Goal: Task Accomplishment & Management: Manage account settings

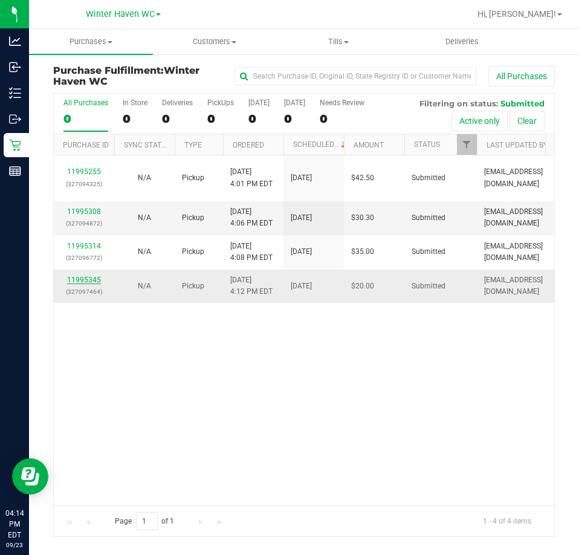
click at [90, 280] on link "11995345" at bounding box center [84, 280] width 34 height 8
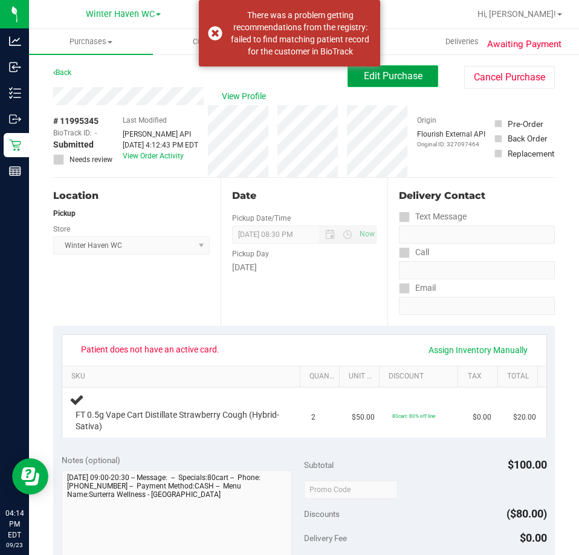
click at [417, 71] on button "Edit Purchase" at bounding box center [393, 76] width 91 height 22
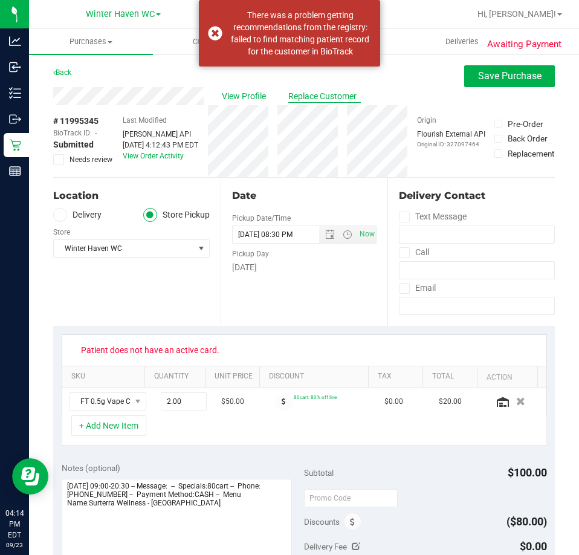
click at [337, 100] on span "Replace Customer" at bounding box center [324, 96] width 73 height 13
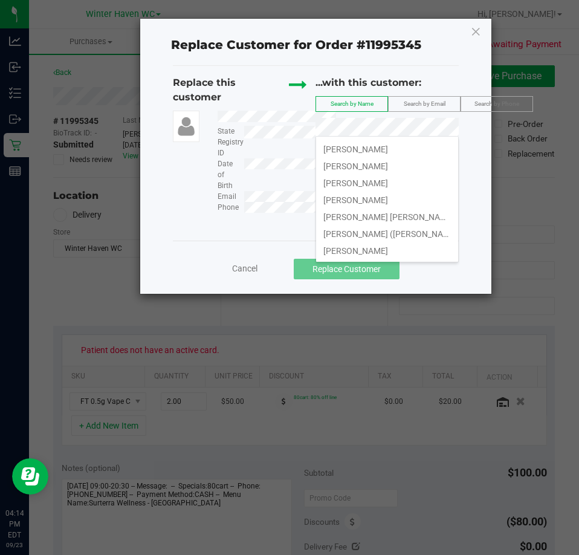
click at [426, 105] on span "Search by Email" at bounding box center [425, 103] width 42 height 7
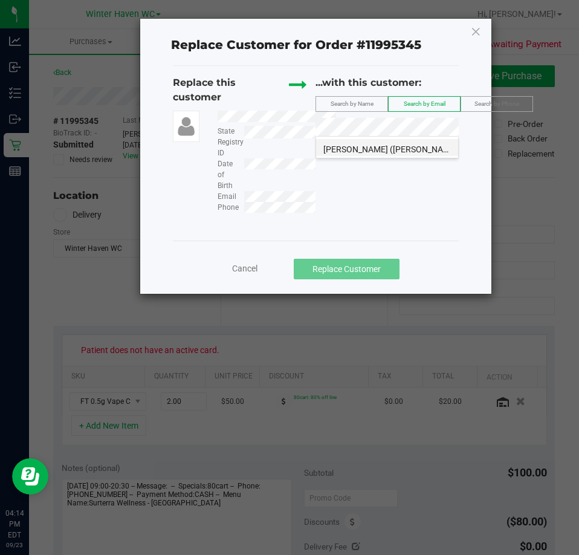
click at [384, 148] on span "ALEXANDRA (Alee) WILLIAMS" at bounding box center [390, 149] width 134 height 10
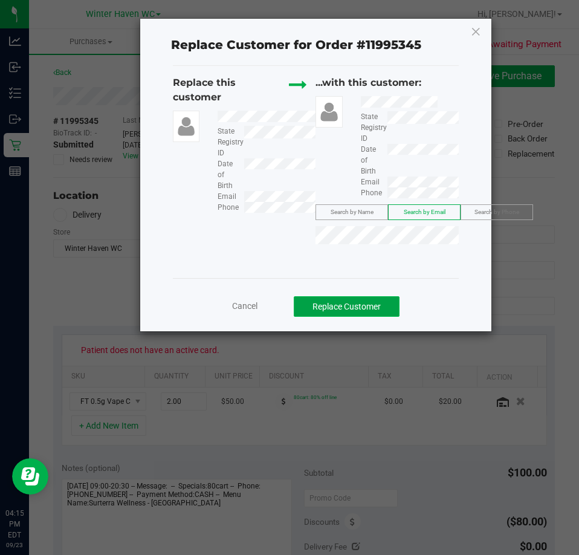
click at [335, 301] on button "Replace Customer" at bounding box center [347, 306] width 106 height 21
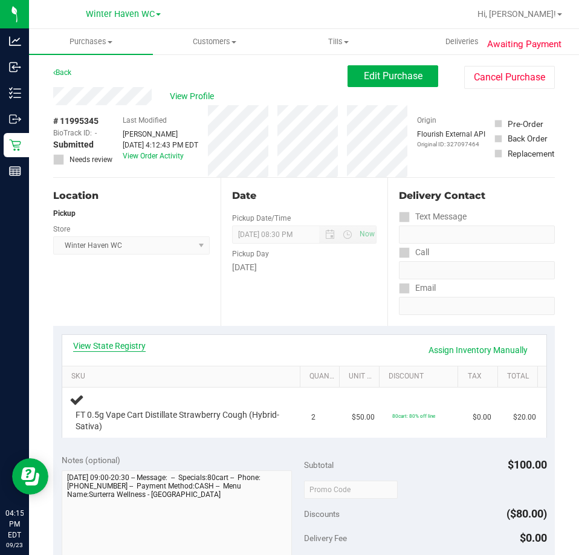
click at [112, 341] on link "View State Registry" at bounding box center [109, 346] width 73 height 12
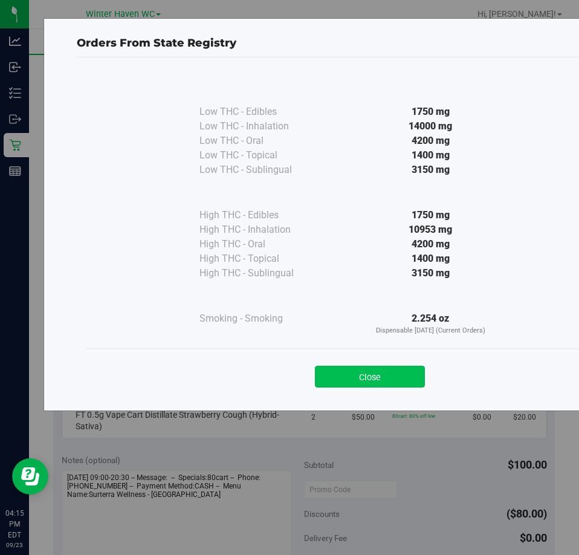
click at [407, 378] on button "Close" at bounding box center [370, 377] width 110 height 22
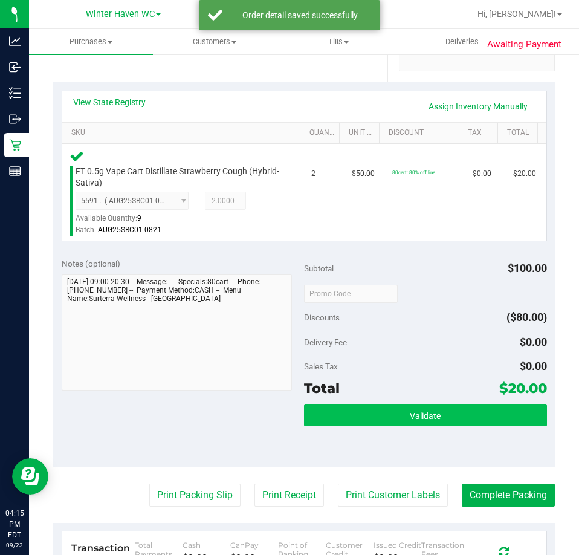
scroll to position [363, 0]
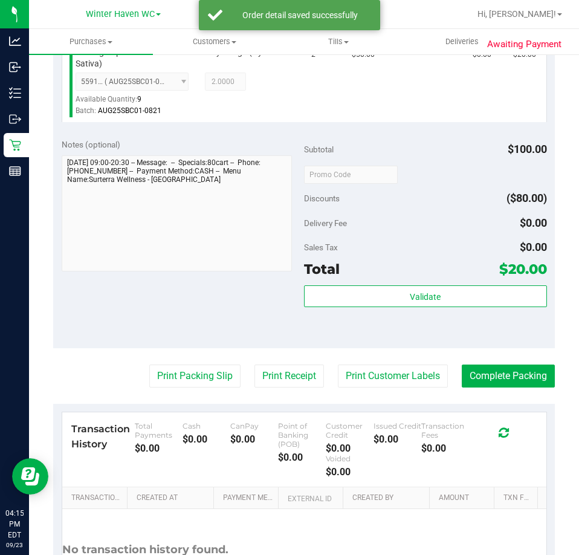
click at [433, 284] on div "Subtotal $100.00 Discounts ($80.00) Delivery Fee $0.00 Sales Tax $0.00 Total $2…" at bounding box center [425, 238] width 243 height 201
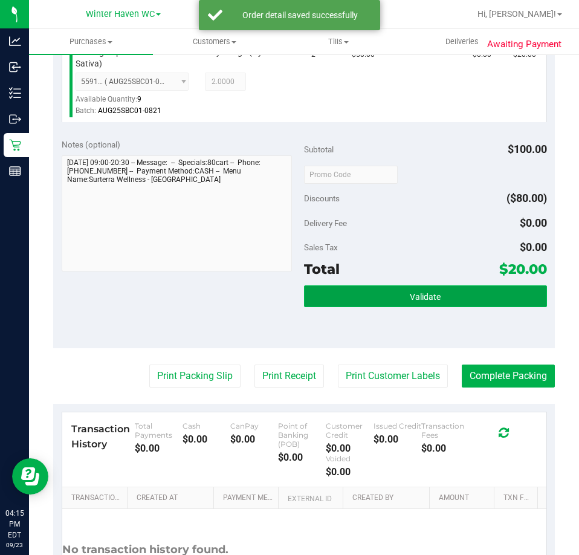
click at [420, 298] on span "Validate" at bounding box center [425, 297] width 31 height 10
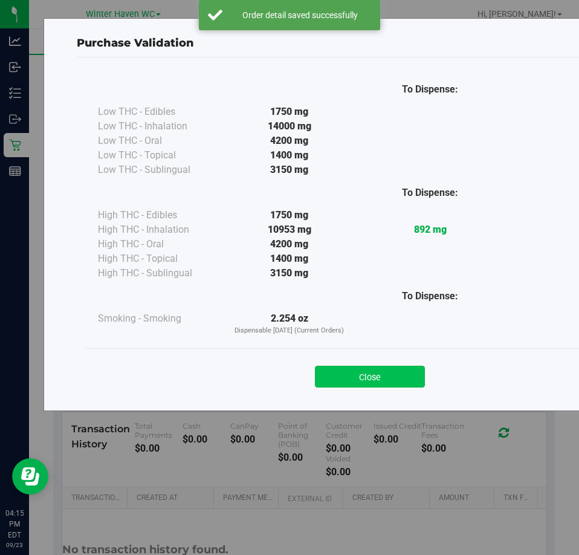
click at [381, 371] on button "Close" at bounding box center [370, 377] width 110 height 22
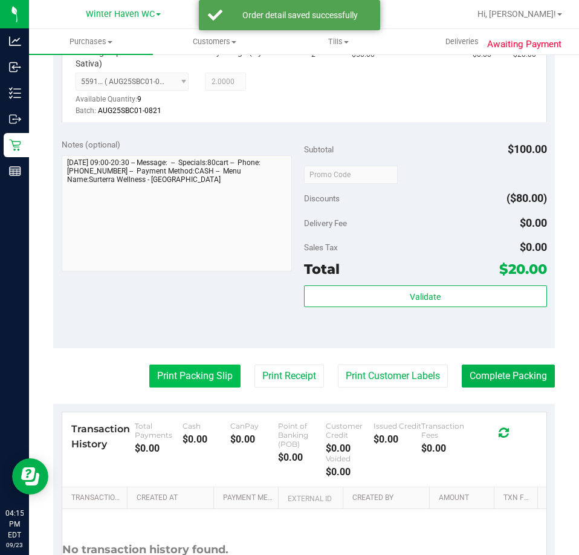
click at [209, 371] on button "Print Packing Slip" at bounding box center [194, 376] width 91 height 23
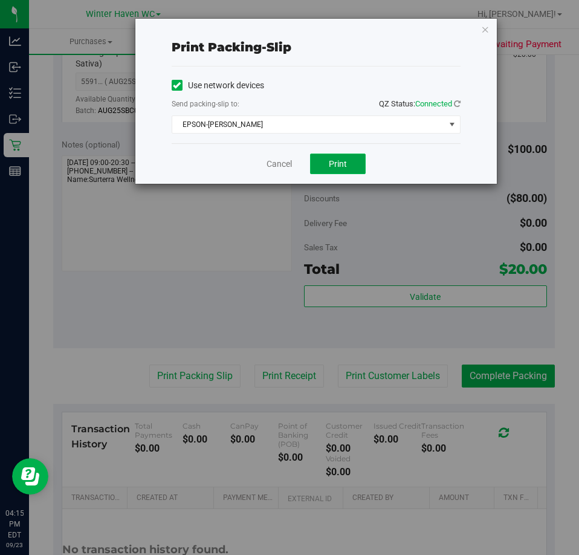
click at [340, 163] on span "Print" at bounding box center [338, 164] width 18 height 10
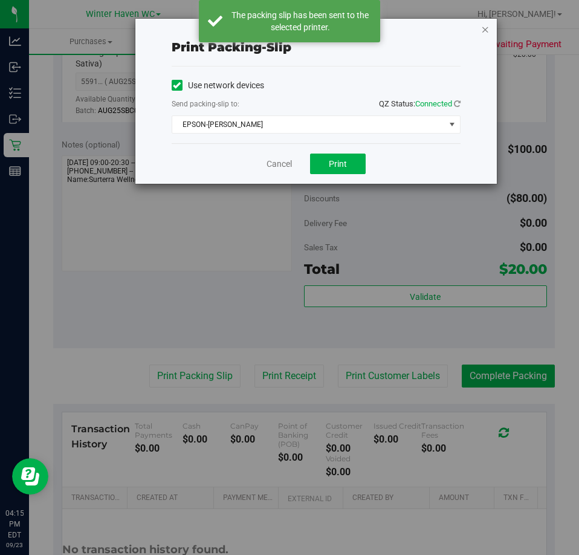
click at [486, 30] on icon "button" at bounding box center [485, 29] width 8 height 15
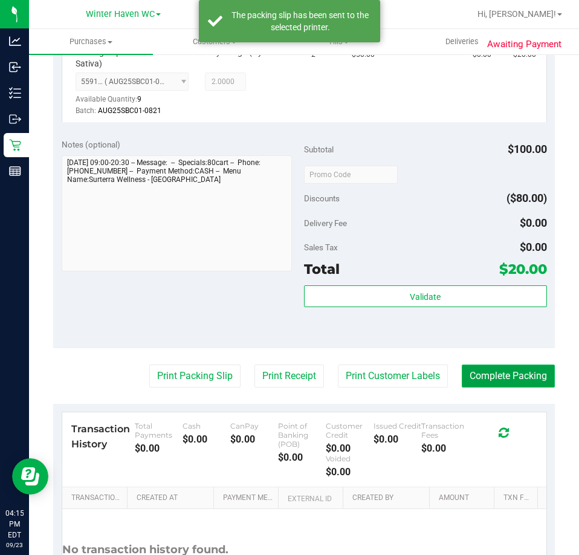
click at [508, 380] on button "Complete Packing" at bounding box center [508, 376] width 93 height 23
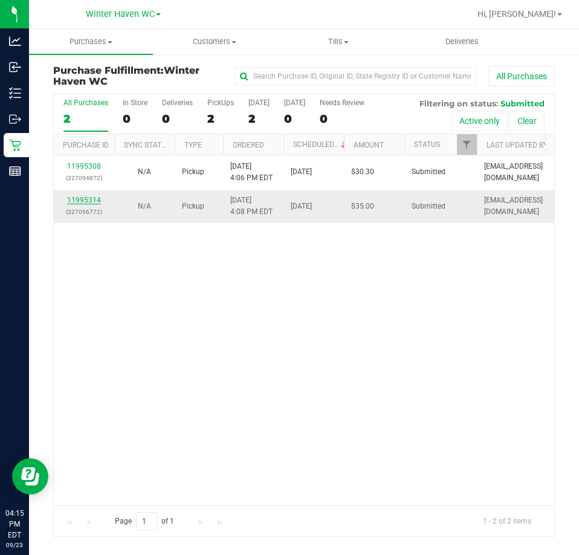
click at [90, 202] on link "11995314" at bounding box center [84, 200] width 34 height 8
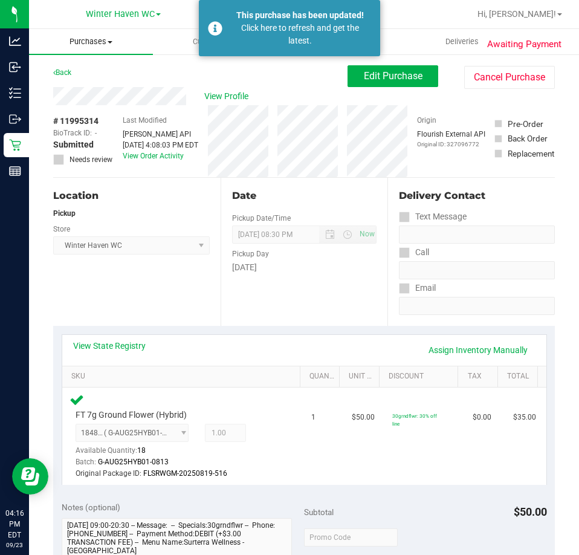
click at [92, 38] on span "Purchases" at bounding box center [91, 41] width 124 height 11
click at [84, 83] on span "Fulfillment" at bounding box center [66, 87] width 75 height 10
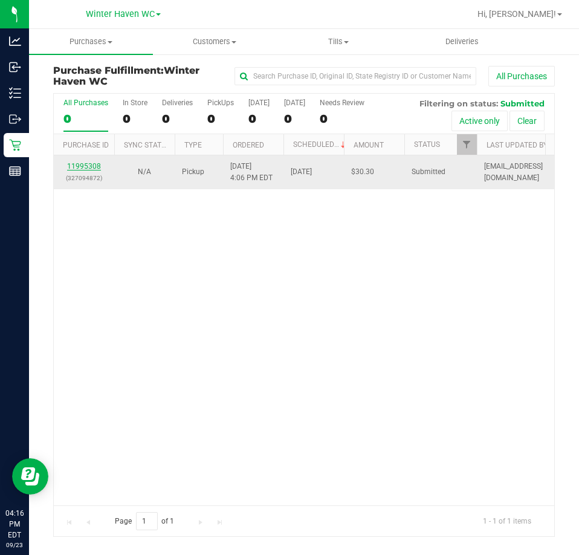
click at [89, 163] on link "11995308" at bounding box center [84, 166] width 34 height 8
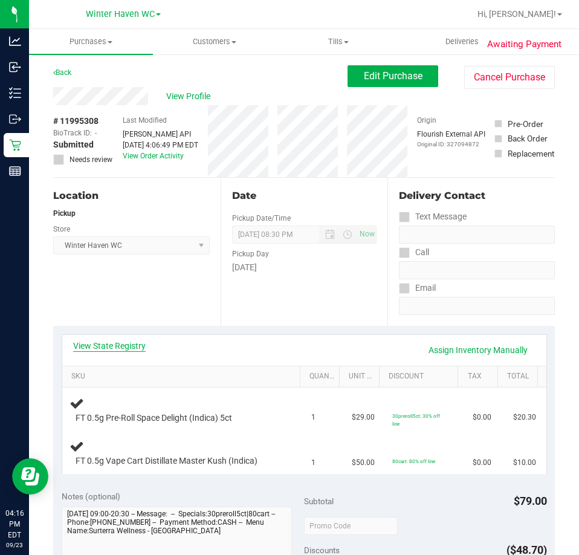
click at [123, 340] on link "View State Registry" at bounding box center [109, 346] width 73 height 12
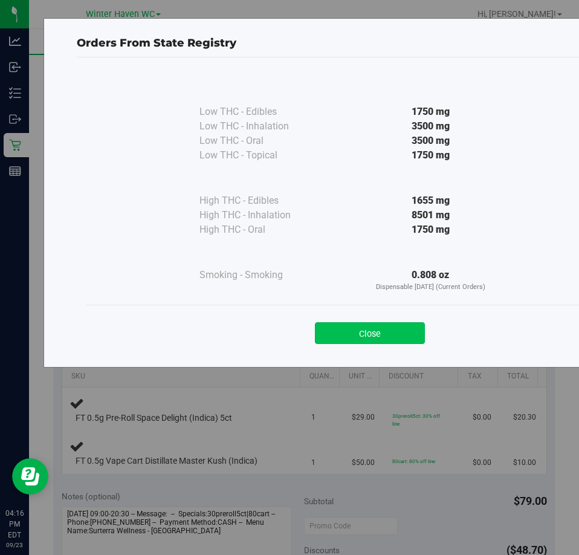
click at [369, 342] on button "Close" at bounding box center [370, 333] width 110 height 22
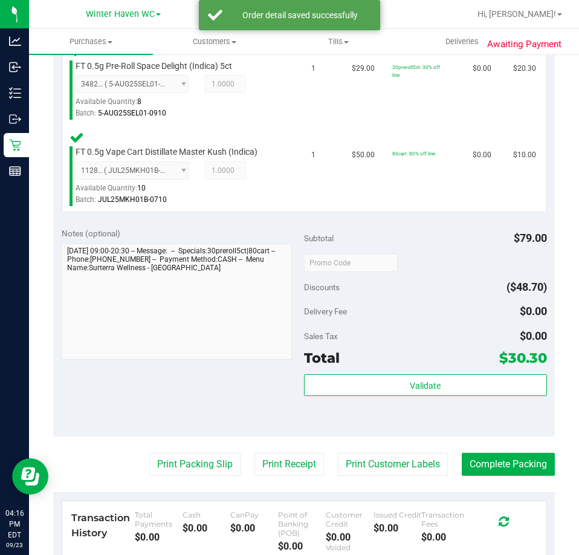
scroll to position [363, 0]
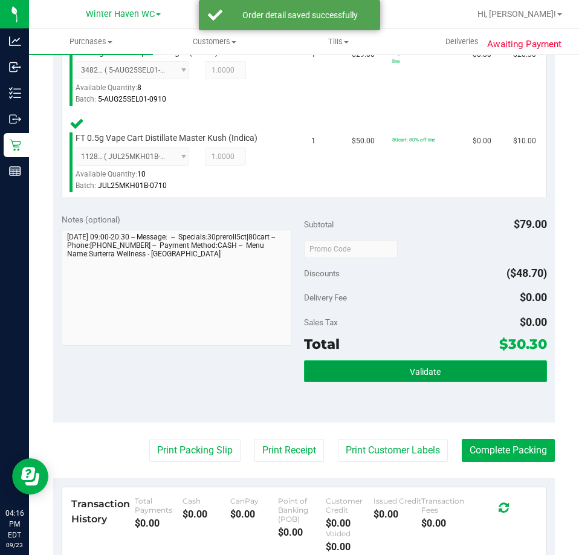
click at [411, 378] on button "Validate" at bounding box center [425, 371] width 243 height 22
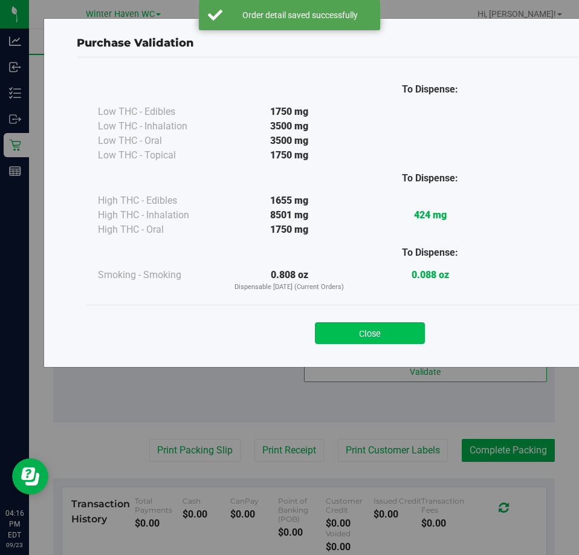
click at [355, 333] on button "Close" at bounding box center [370, 333] width 110 height 22
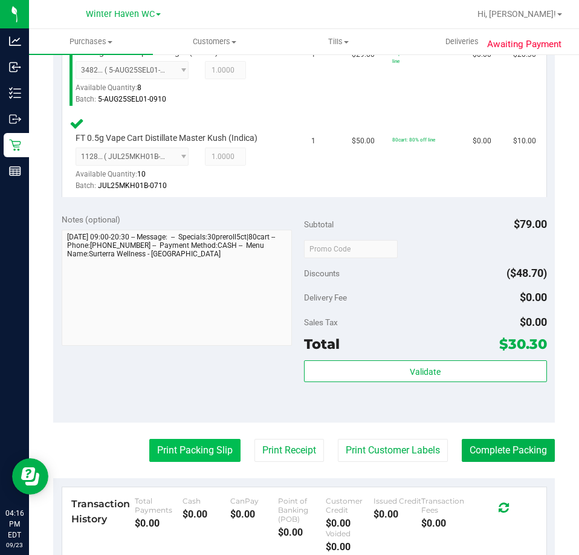
click at [193, 461] on button "Print Packing Slip" at bounding box center [194, 450] width 91 height 23
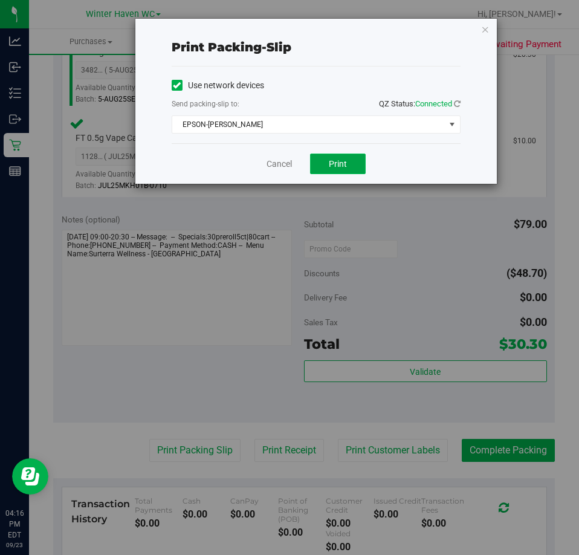
click at [335, 160] on span "Print" at bounding box center [338, 164] width 18 height 10
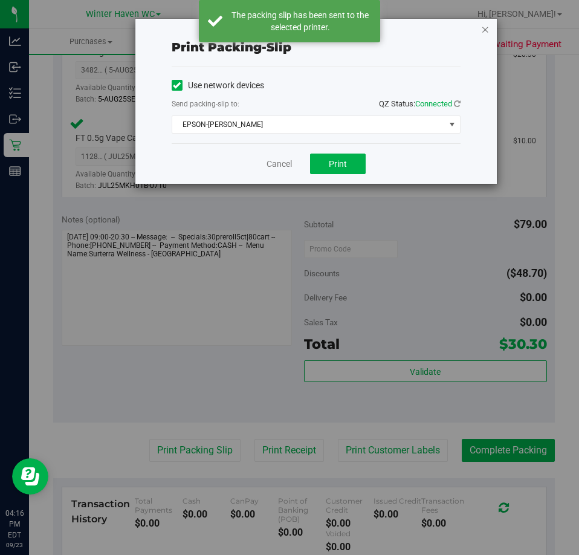
click at [484, 28] on icon "button" at bounding box center [485, 29] width 8 height 15
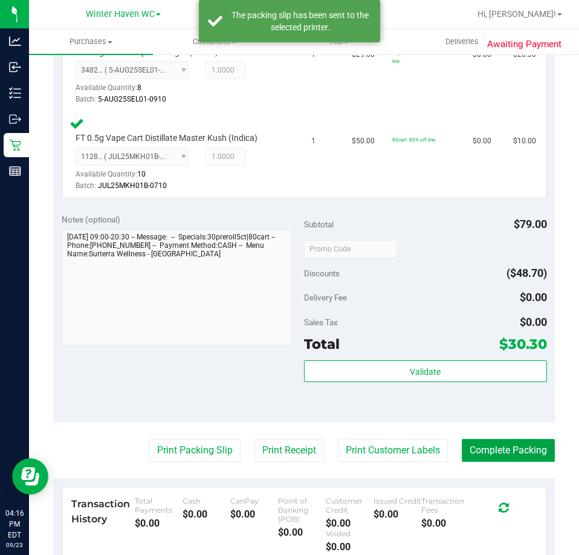
click at [488, 449] on button "Complete Packing" at bounding box center [508, 450] width 93 height 23
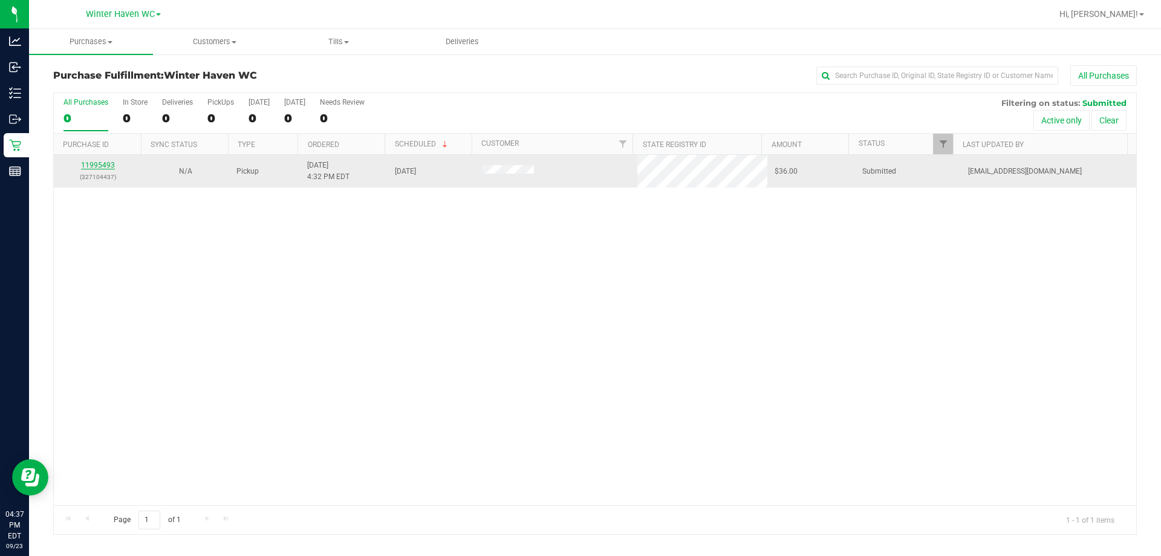
click at [109, 169] on link "11995493" at bounding box center [98, 165] width 34 height 8
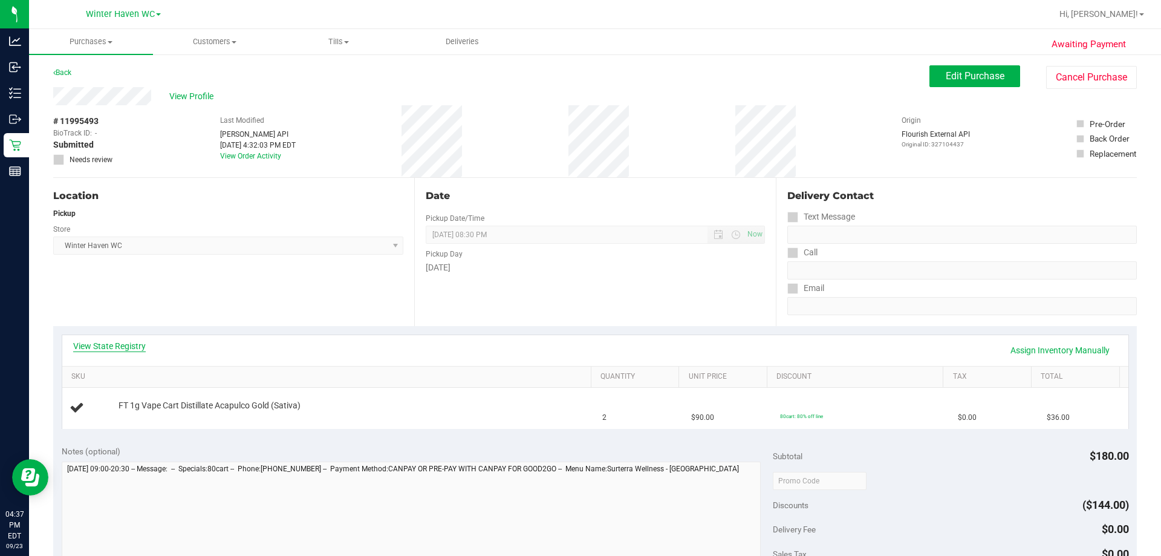
click at [125, 342] on link "View State Registry" at bounding box center [109, 346] width 73 height 12
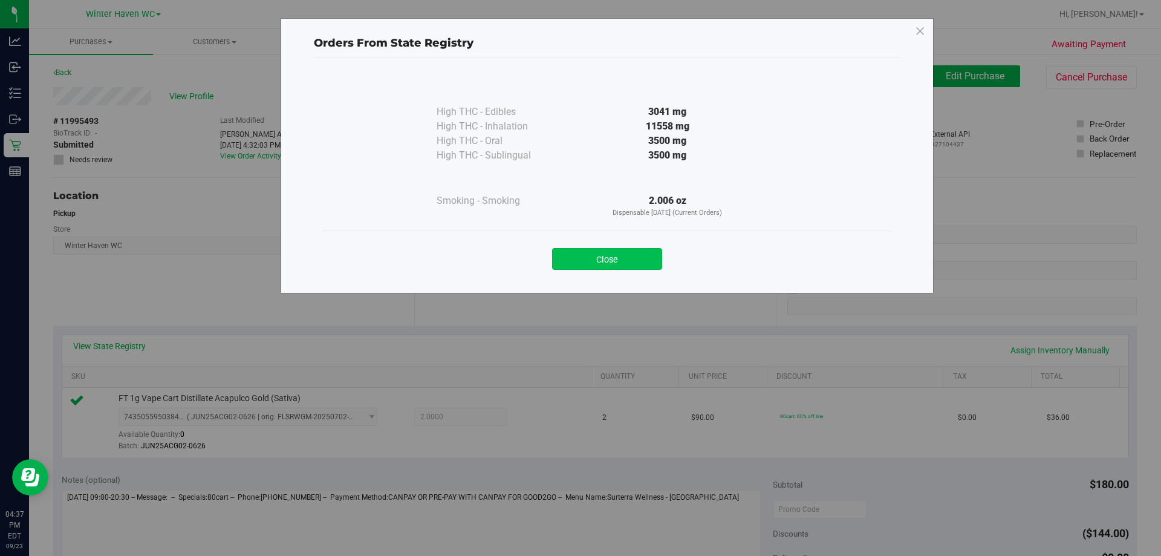
click at [579, 259] on button "Close" at bounding box center [607, 259] width 110 height 22
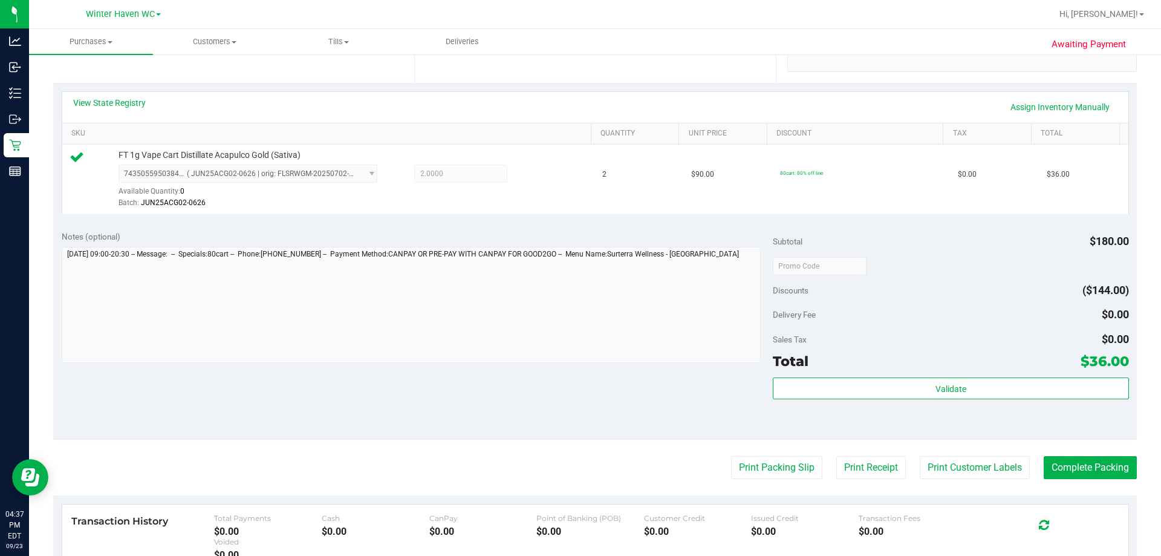
scroll to position [302, 0]
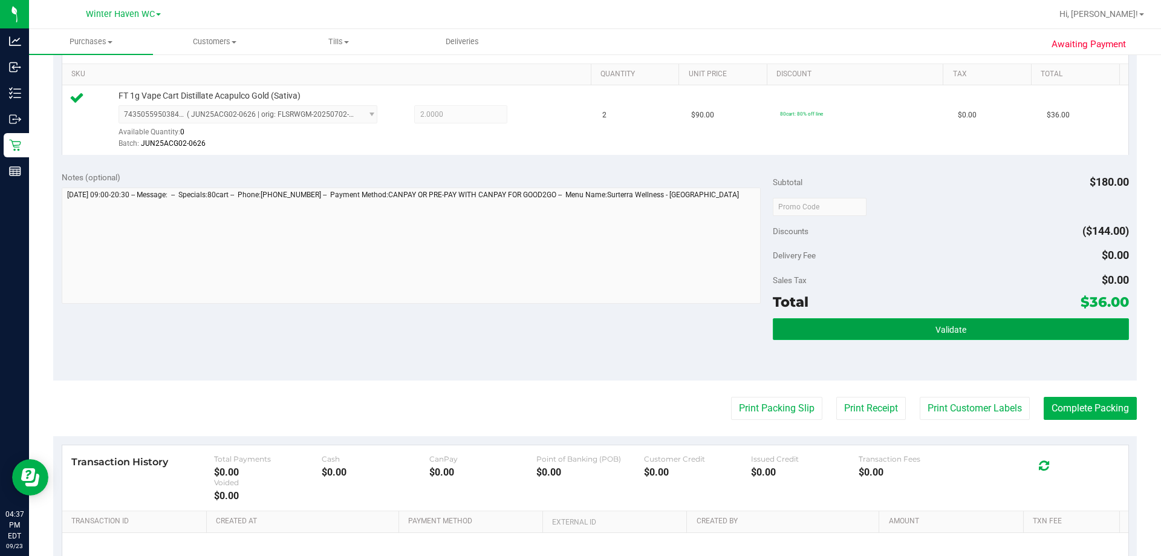
click at [579, 324] on button "Validate" at bounding box center [950, 329] width 355 height 22
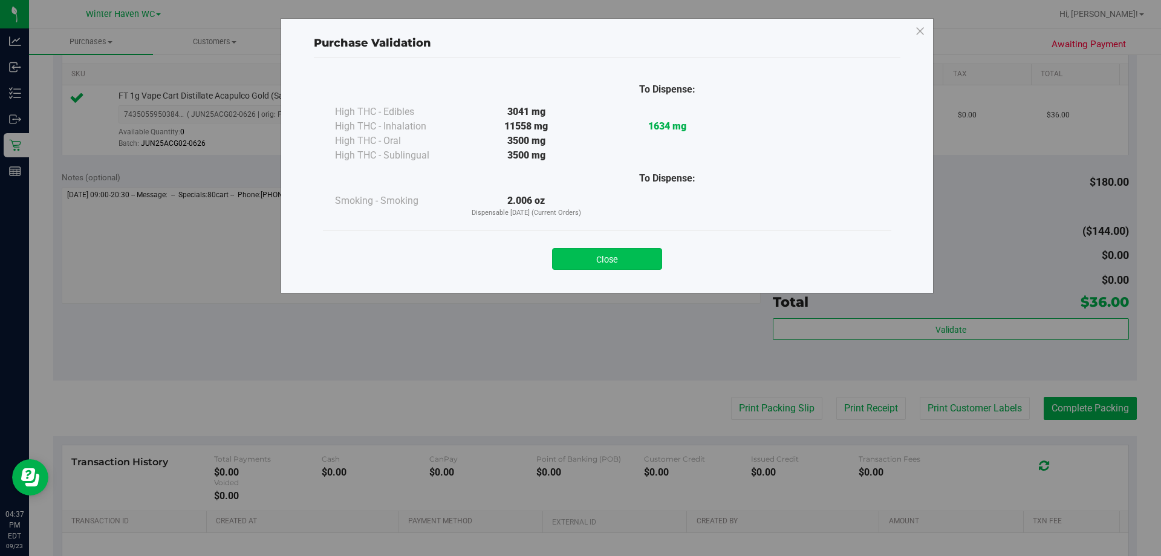
click at [579, 253] on button "Close" at bounding box center [607, 259] width 110 height 22
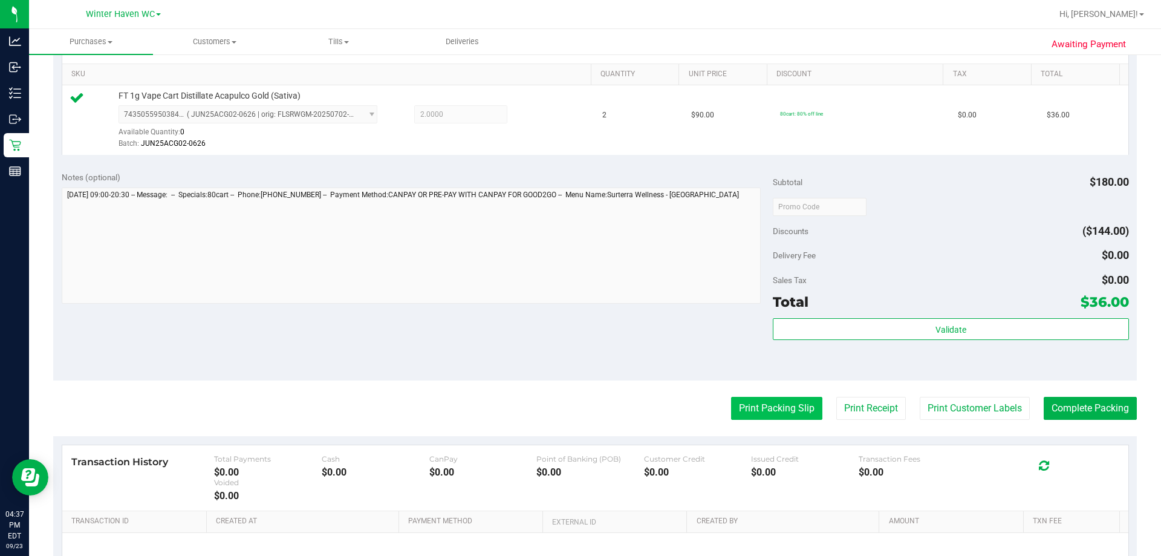
click at [579, 414] on button "Print Packing Slip" at bounding box center [776, 408] width 91 height 23
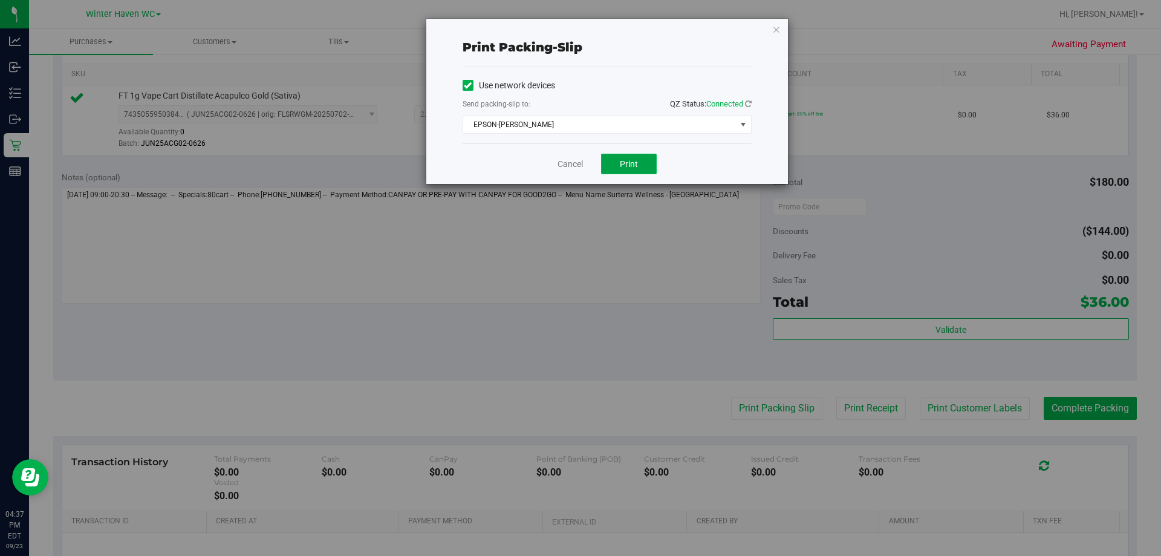
click at [579, 164] on span "Print" at bounding box center [629, 164] width 18 height 10
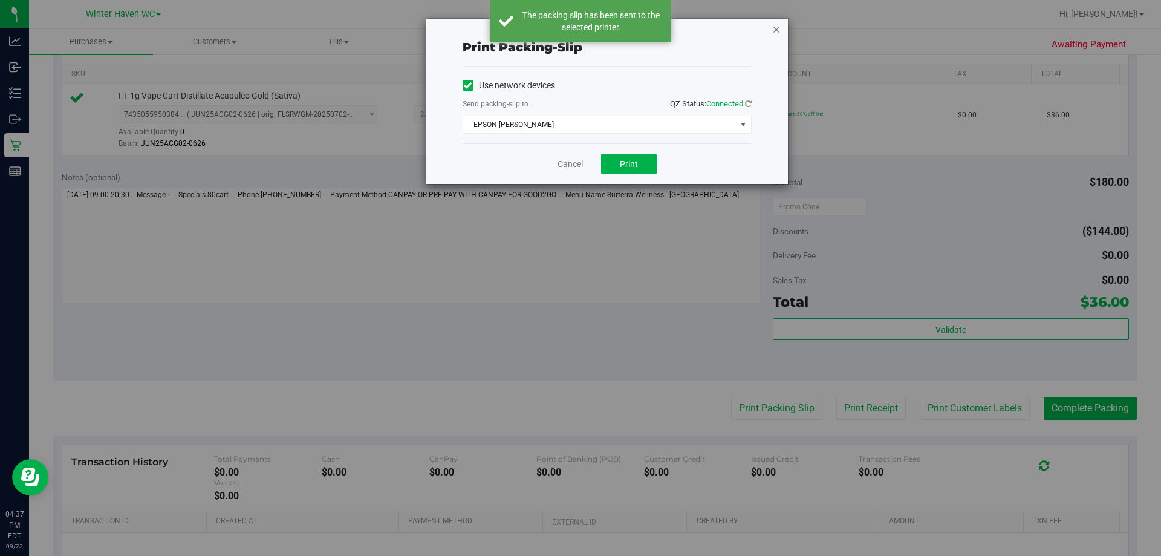
click at [579, 31] on icon "button" at bounding box center [776, 29] width 8 height 15
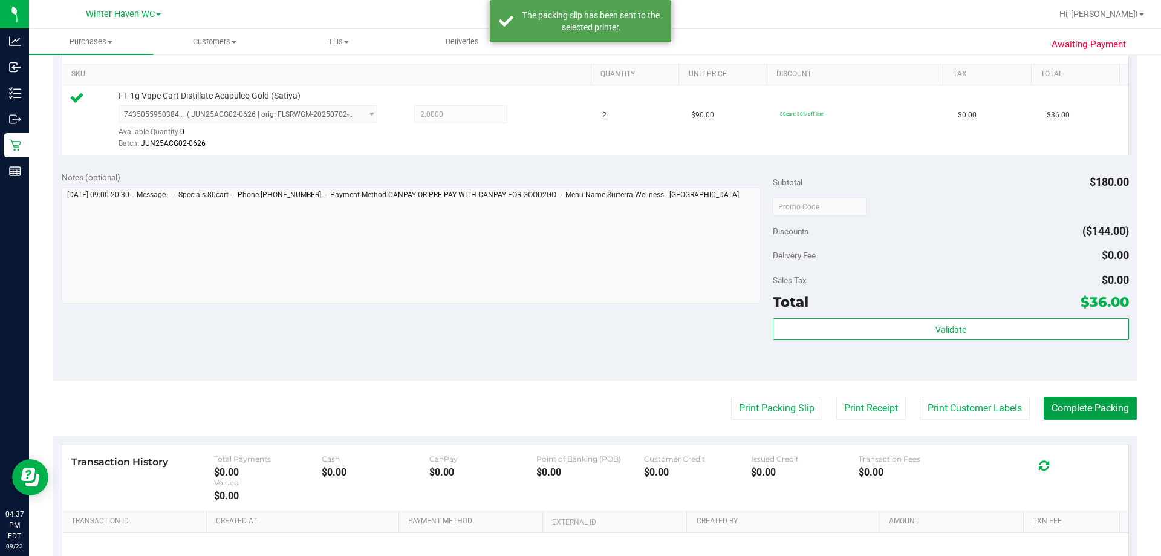
click at [579, 418] on button "Complete Packing" at bounding box center [1090, 408] width 93 height 23
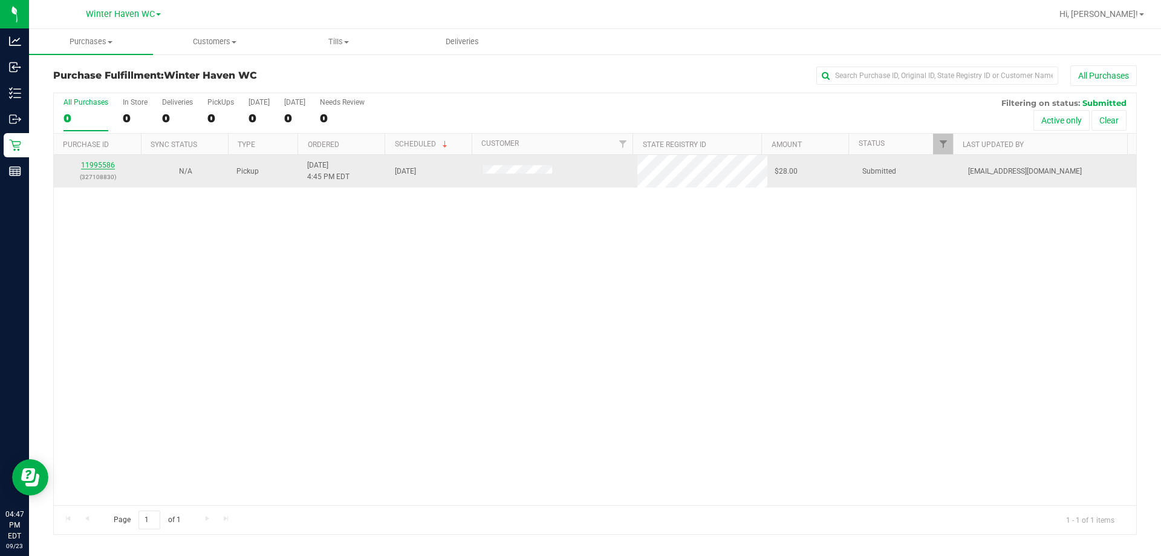
click at [107, 165] on link "11995586" at bounding box center [98, 165] width 34 height 8
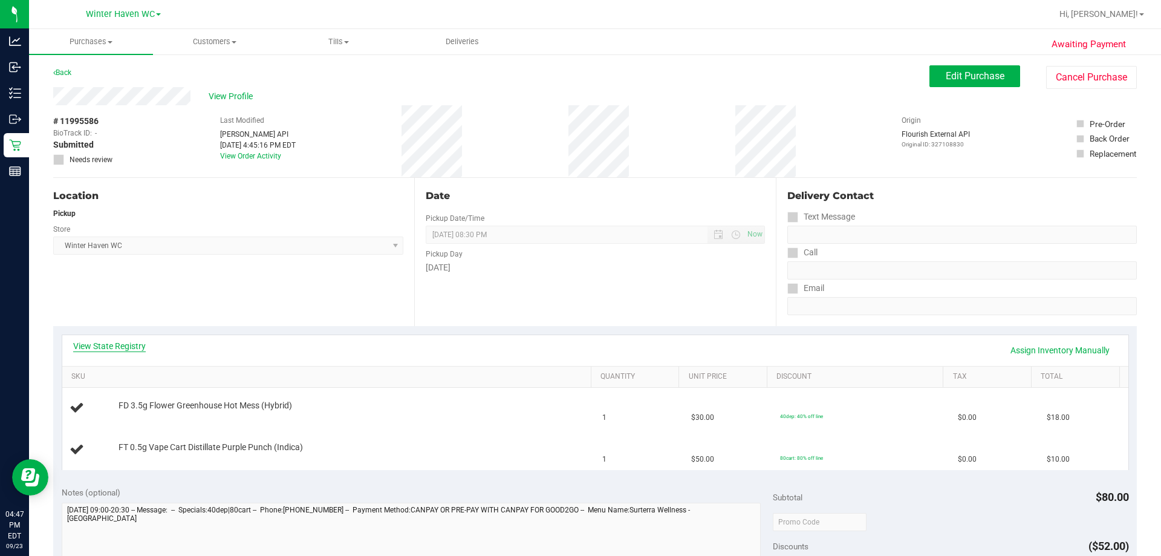
click at [119, 345] on link "View State Registry" at bounding box center [109, 346] width 73 height 12
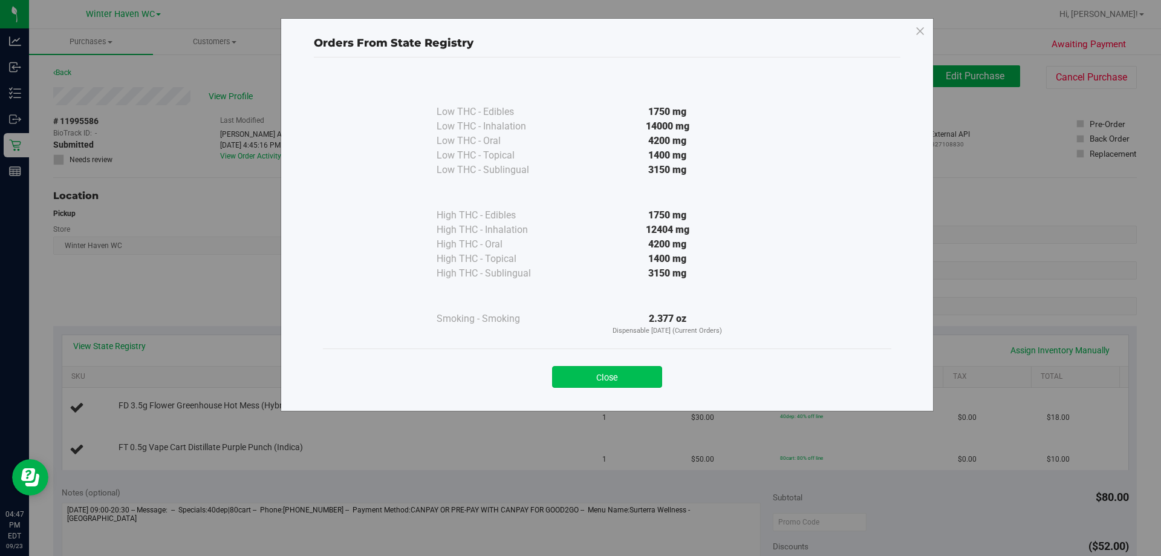
click at [579, 372] on button "Close" at bounding box center [607, 377] width 110 height 22
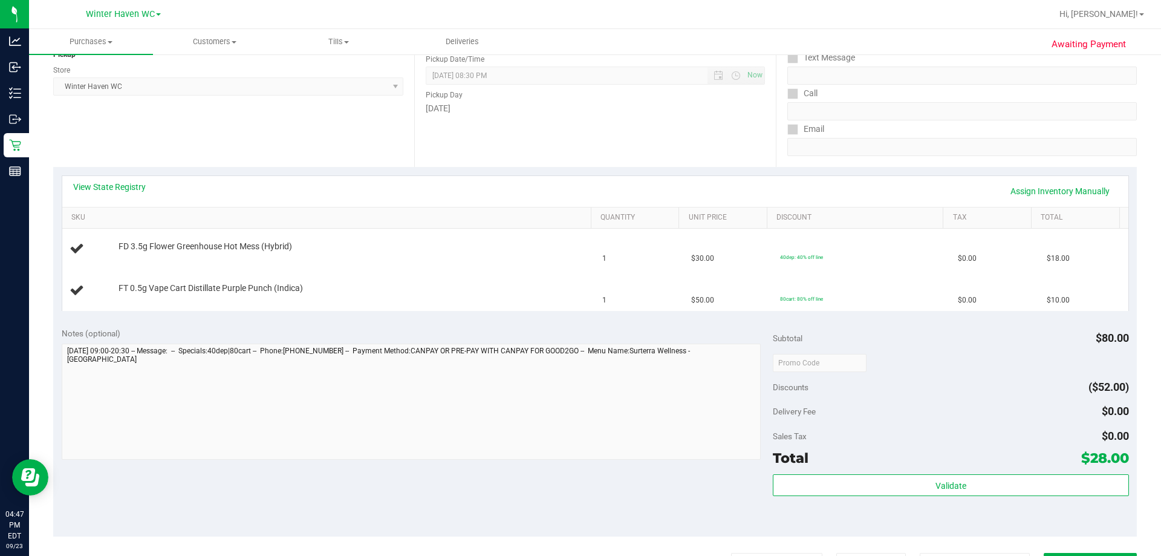
scroll to position [242, 0]
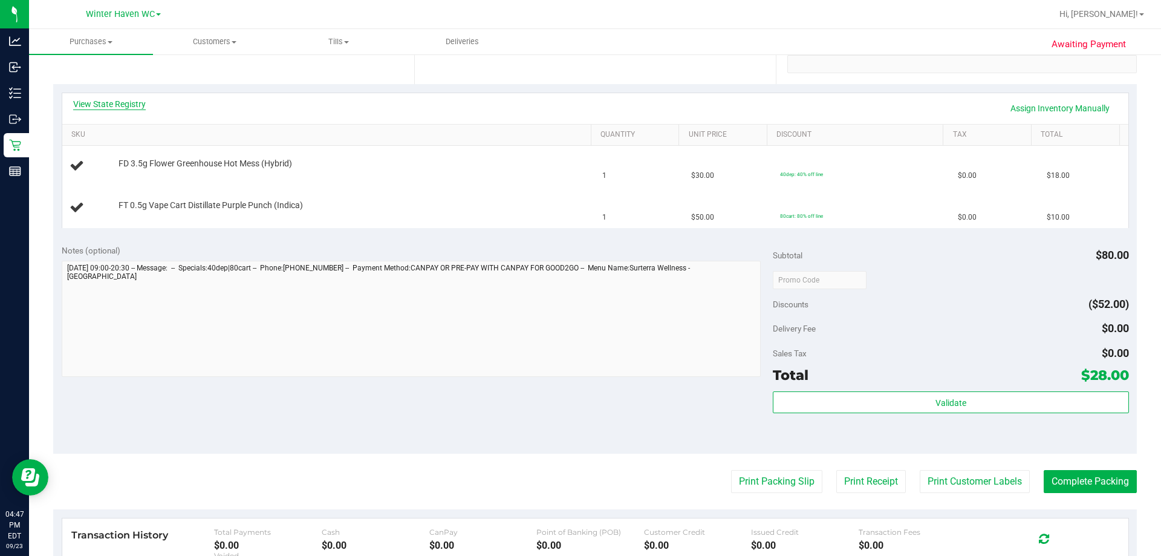
click at [115, 109] on link "View State Registry" at bounding box center [109, 104] width 73 height 12
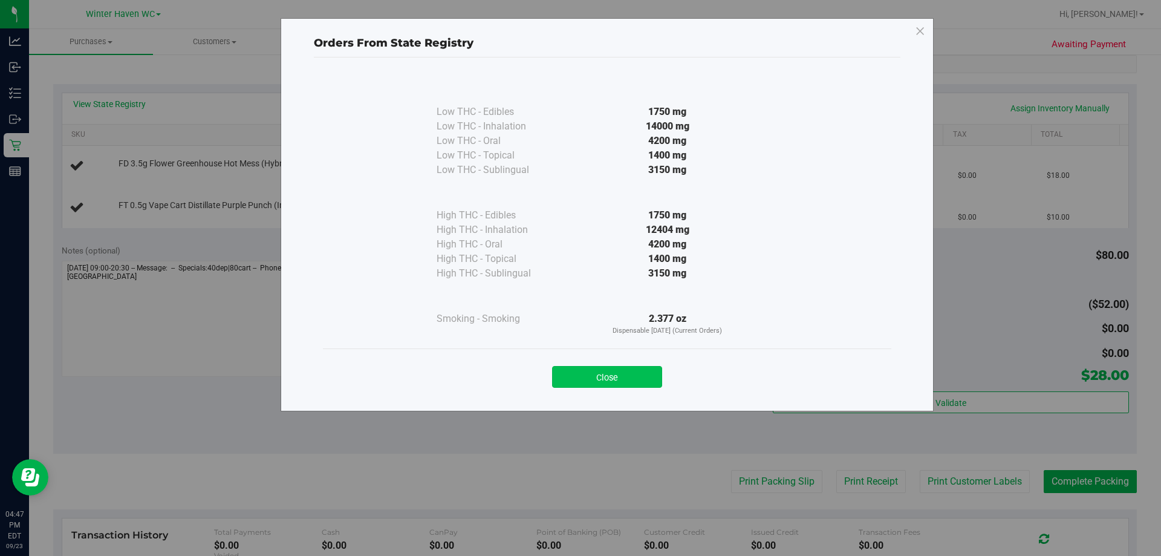
click at [579, 371] on button "Close" at bounding box center [607, 377] width 110 height 22
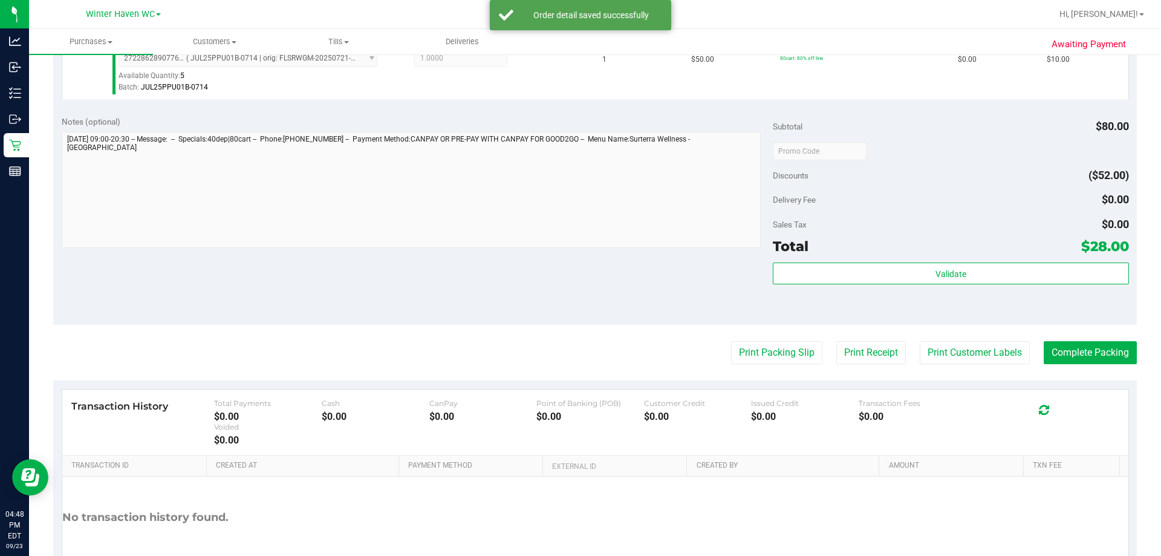
scroll to position [484, 0]
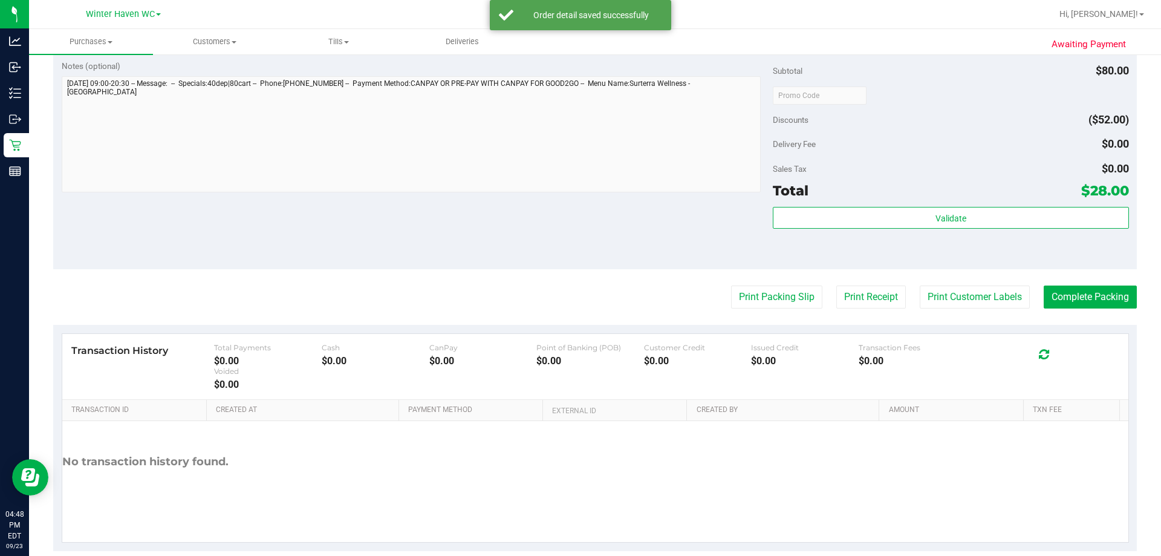
click at [579, 205] on div "Subtotal $80.00 Discounts ($52.00) Delivery Fee $0.00 Sales Tax $0.00 Total $28…" at bounding box center [950, 160] width 355 height 201
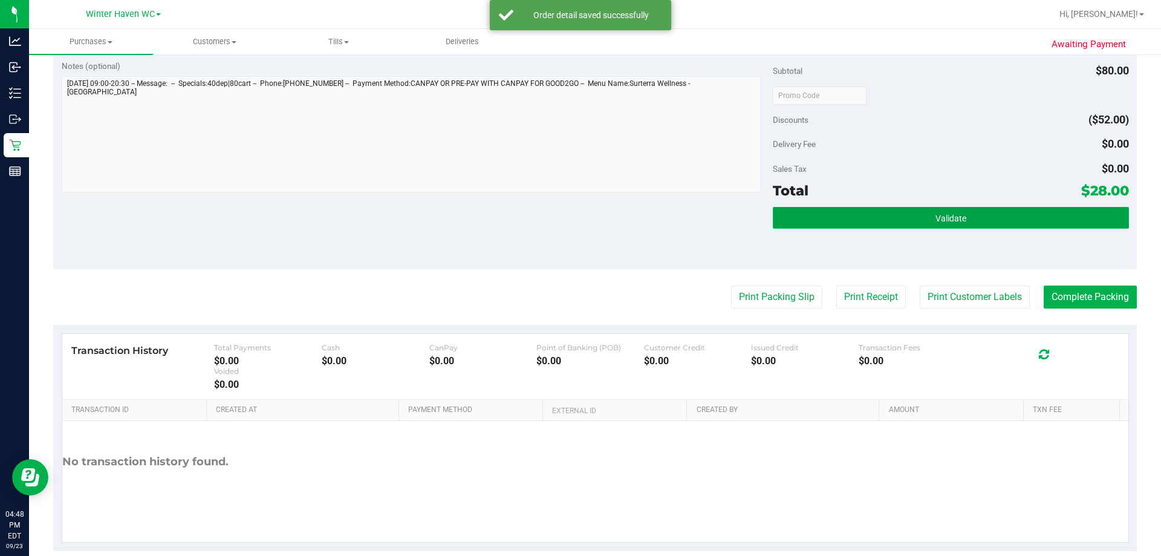
click at [579, 214] on button "Validate" at bounding box center [950, 218] width 355 height 22
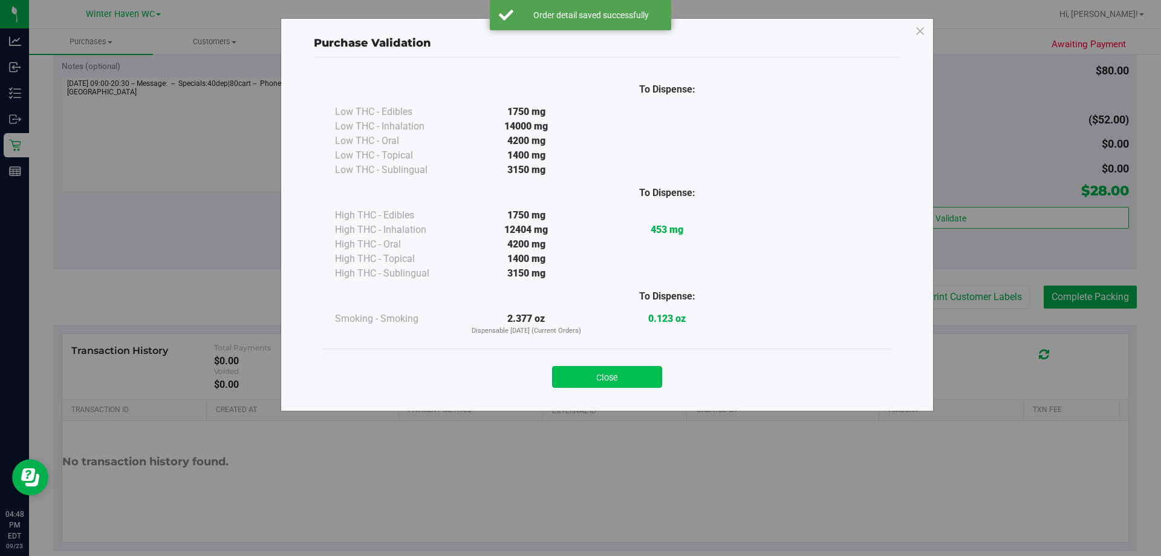
click at [579, 372] on button "Close" at bounding box center [607, 377] width 110 height 22
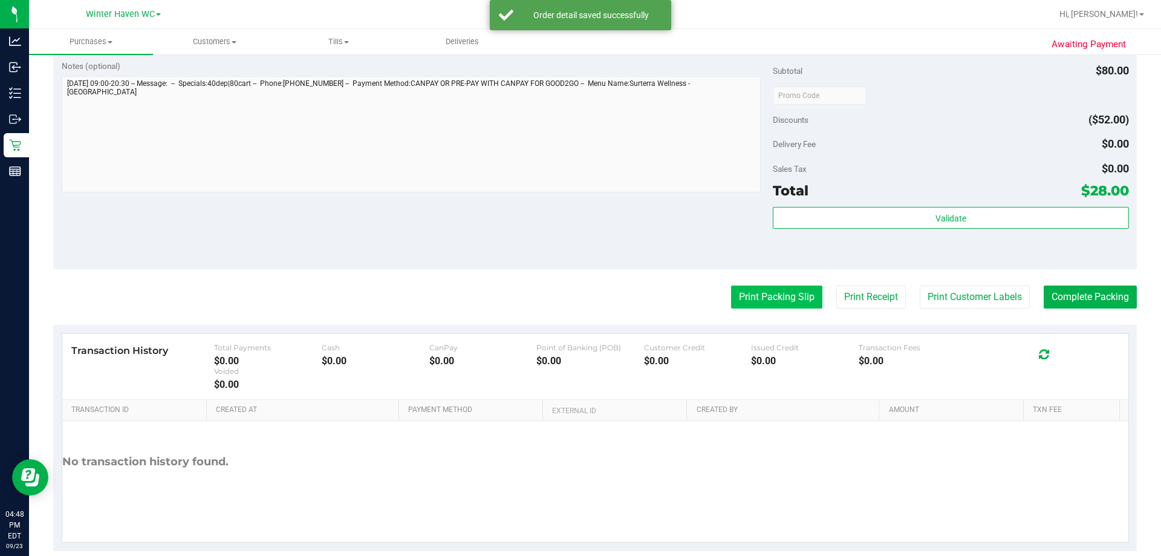
click at [579, 286] on button "Print Packing Slip" at bounding box center [776, 296] width 91 height 23
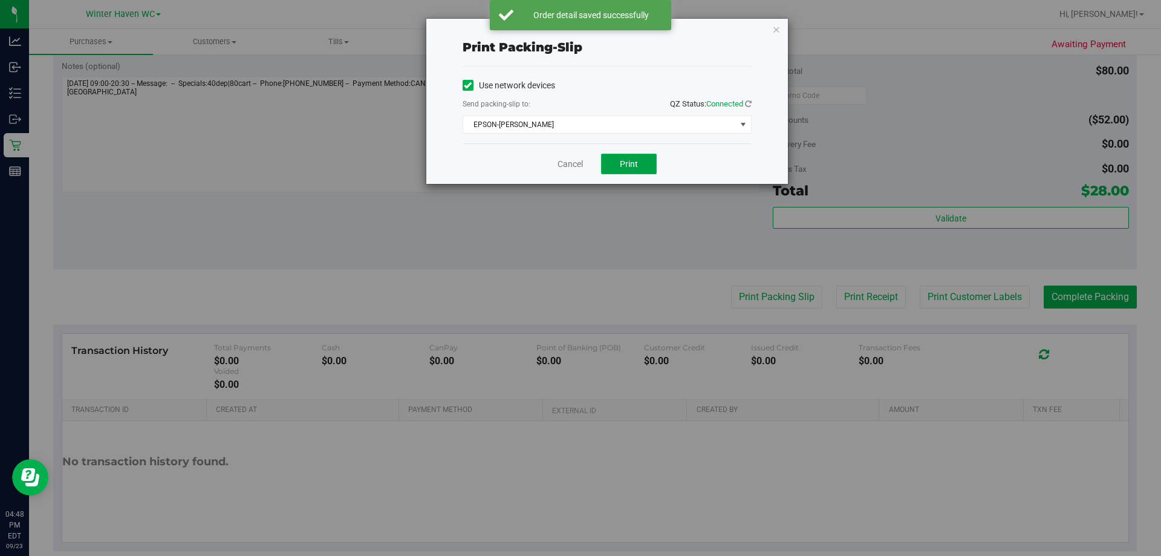
click at [579, 166] on button "Print" at bounding box center [629, 164] width 56 height 21
click at [579, 31] on icon "button" at bounding box center [776, 29] width 8 height 15
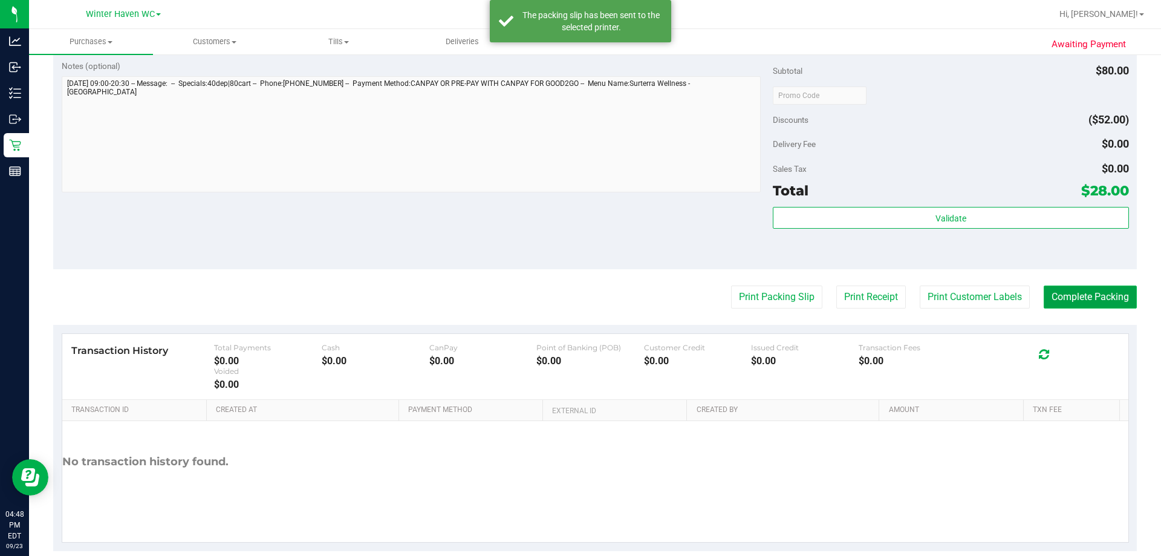
click at [579, 295] on button "Complete Packing" at bounding box center [1090, 296] width 93 height 23
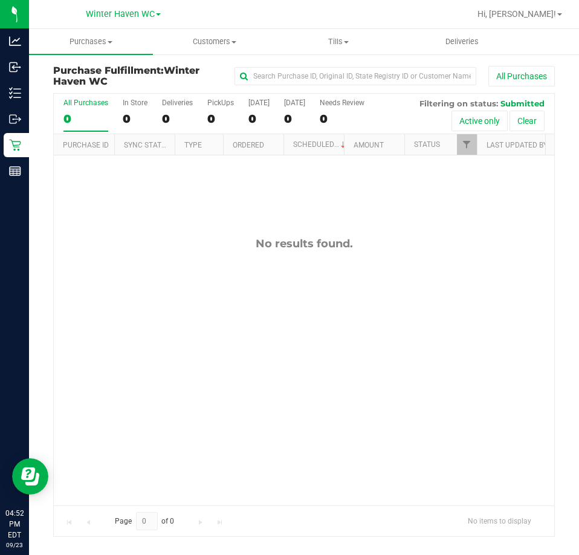
click at [348, 307] on div "No results found." at bounding box center [304, 370] width 501 height 431
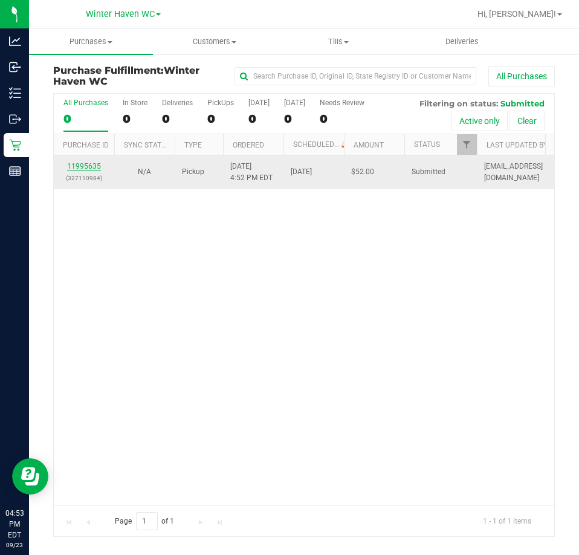
click at [91, 166] on link "11995635" at bounding box center [84, 166] width 34 height 8
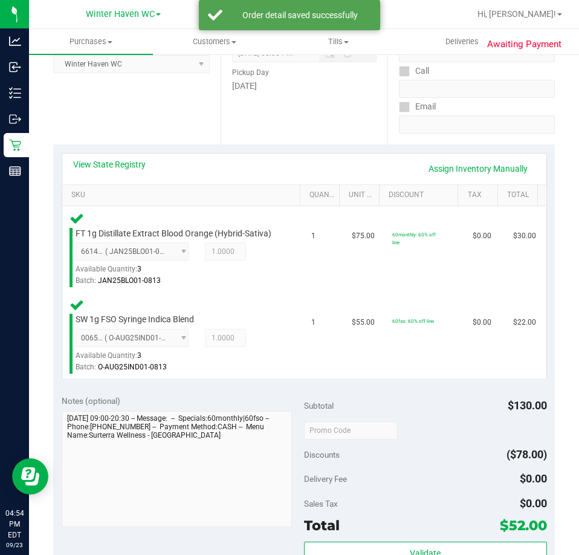
scroll to position [544, 0]
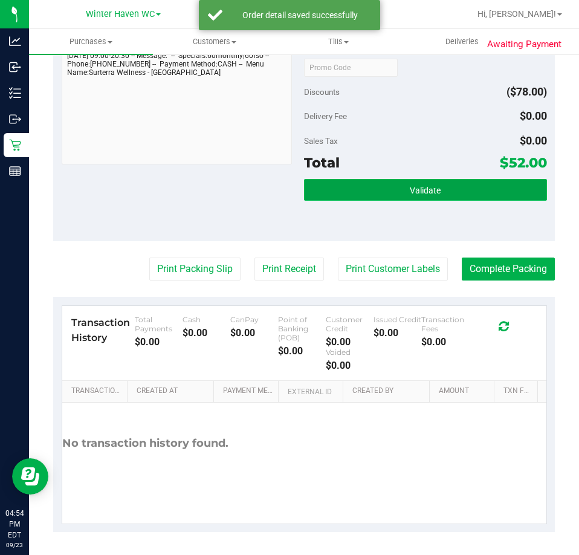
click at [433, 188] on span "Validate" at bounding box center [425, 191] width 31 height 10
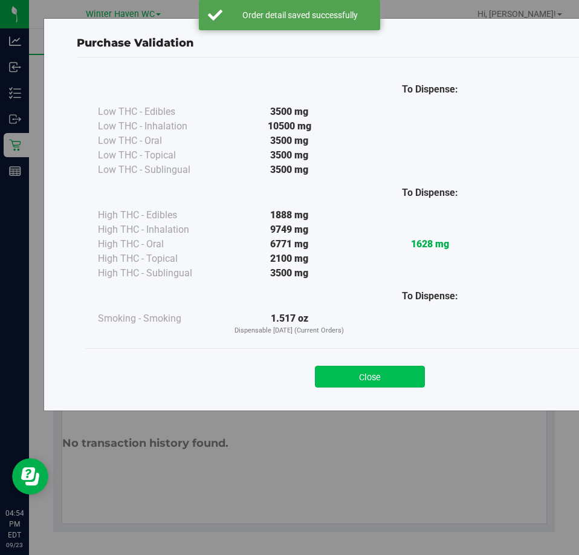
click at [390, 378] on button "Close" at bounding box center [370, 377] width 110 height 22
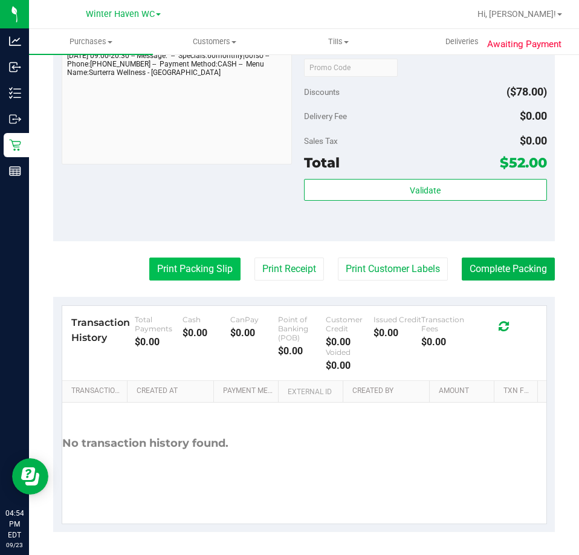
click at [199, 273] on button "Print Packing Slip" at bounding box center [194, 269] width 91 height 23
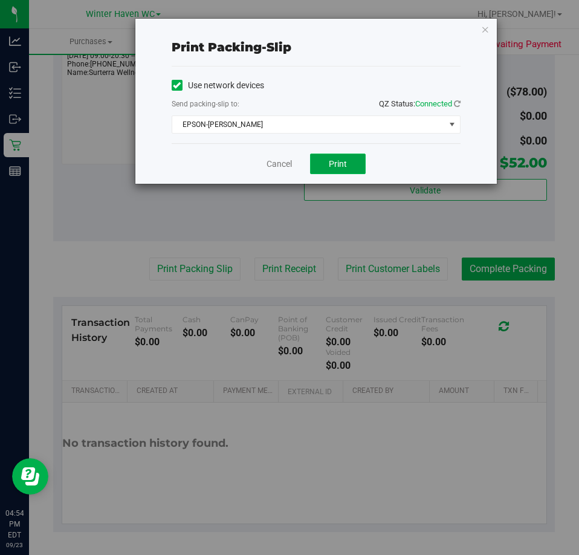
click at [346, 163] on span "Print" at bounding box center [338, 164] width 18 height 10
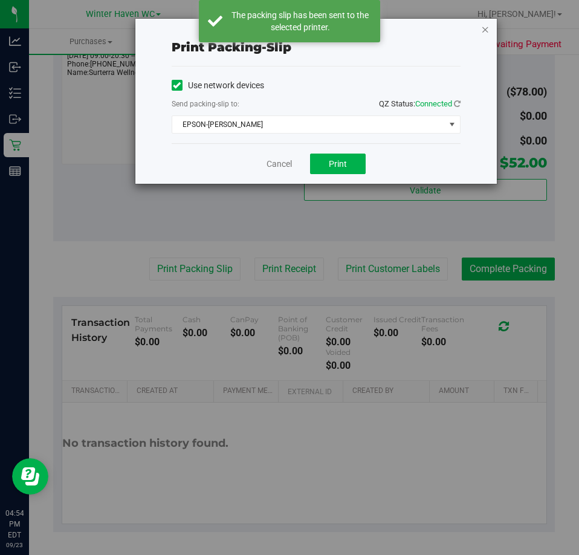
click at [483, 30] on icon "button" at bounding box center [485, 29] width 8 height 15
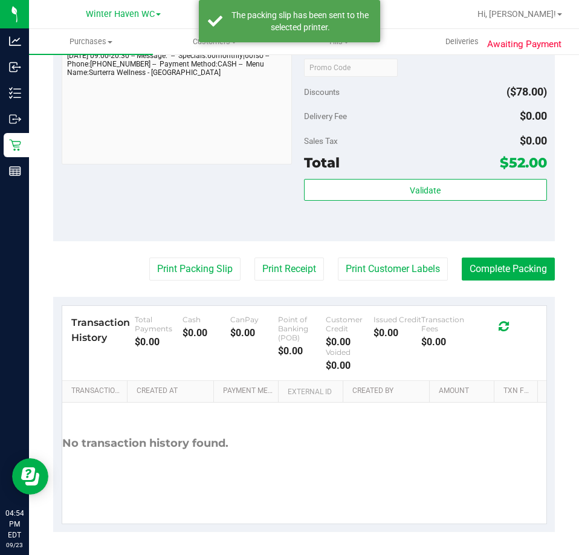
click at [516, 256] on purchase-details "Back Edit Purchase Cancel Purchase View Profile # 11995635 BioTrack ID: - Submi…" at bounding box center [304, 26] width 502 height 1011
click at [505, 278] on button "Complete Packing" at bounding box center [508, 269] width 93 height 23
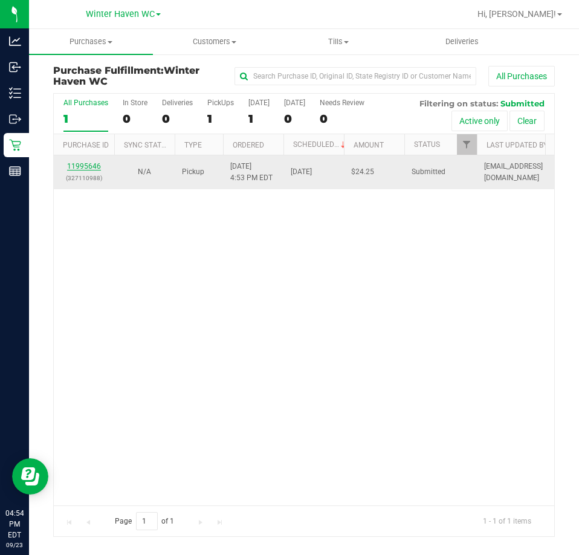
click at [94, 165] on link "11995646" at bounding box center [84, 166] width 34 height 8
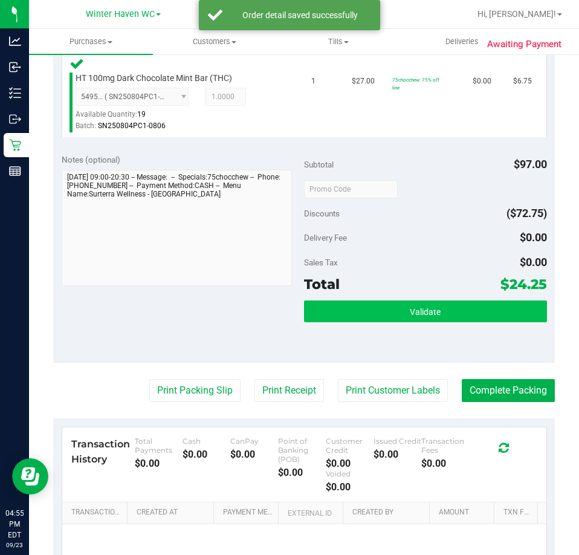
scroll to position [423, 0]
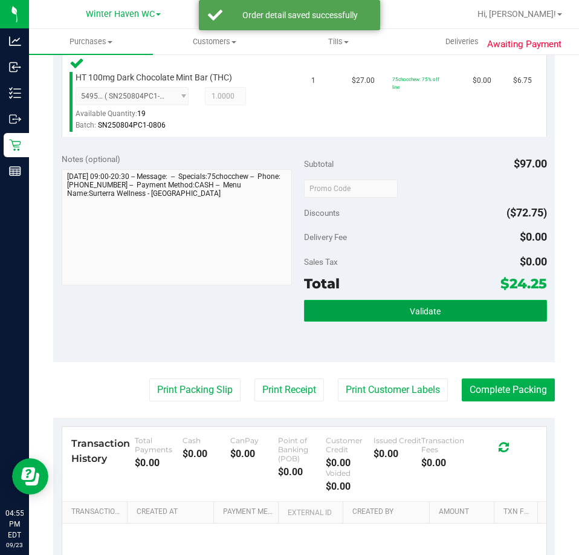
click at [423, 319] on button "Validate" at bounding box center [425, 311] width 243 height 22
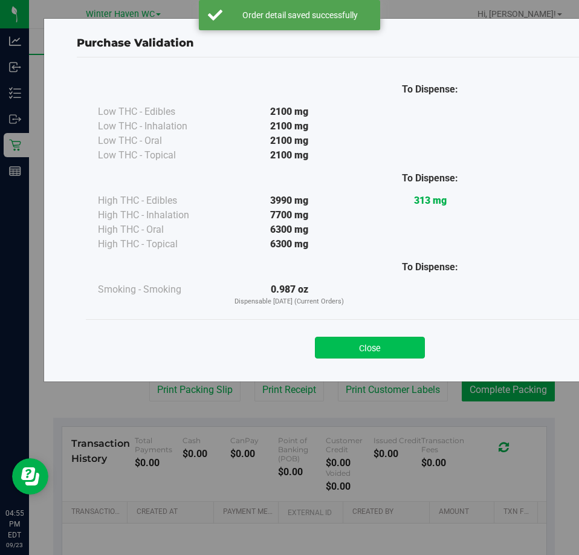
click at [344, 345] on button "Close" at bounding box center [370, 348] width 110 height 22
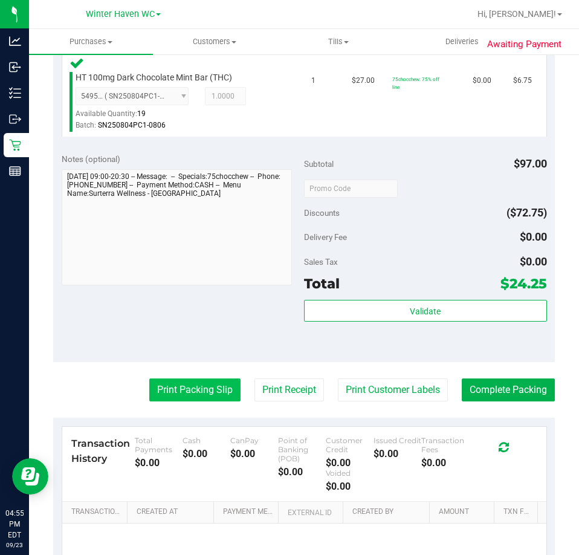
click at [158, 393] on button "Print Packing Slip" at bounding box center [194, 389] width 91 height 23
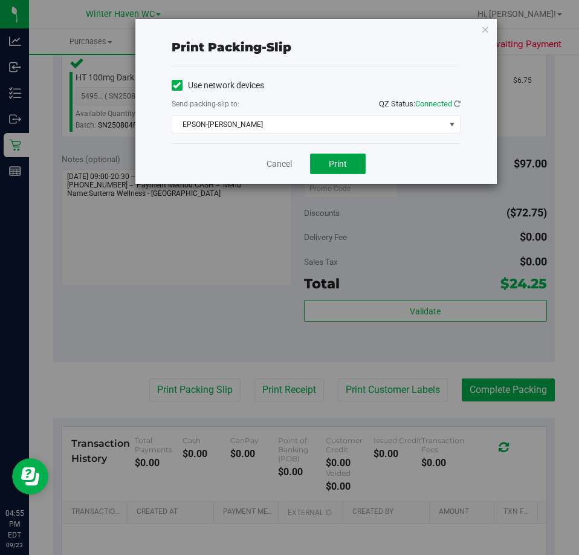
click at [356, 165] on button "Print" at bounding box center [338, 164] width 56 height 21
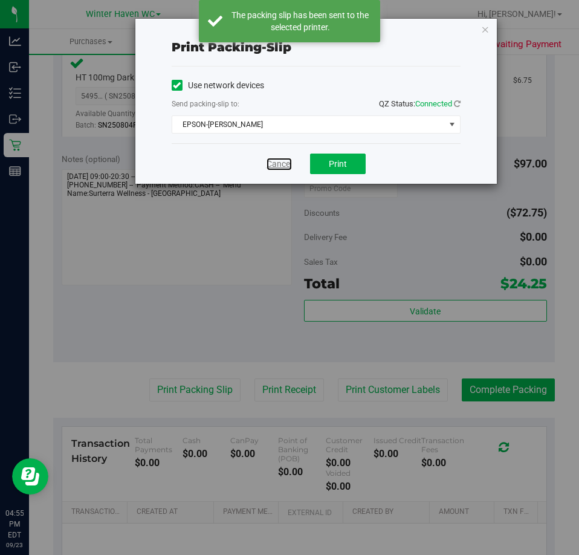
click at [291, 158] on link "Cancel" at bounding box center [279, 164] width 25 height 13
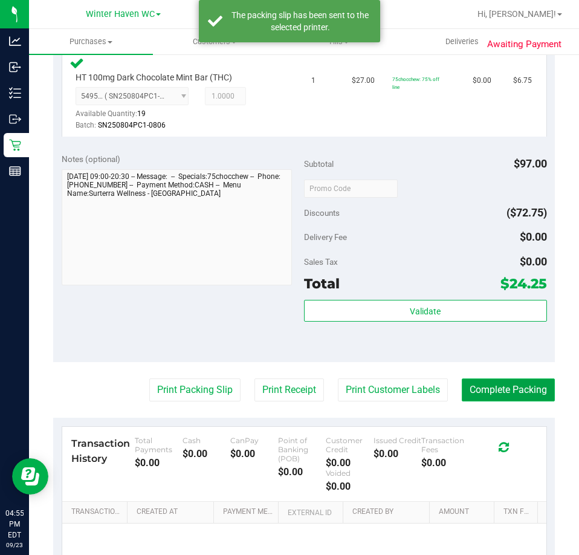
click at [496, 380] on button "Complete Packing" at bounding box center [508, 389] width 93 height 23
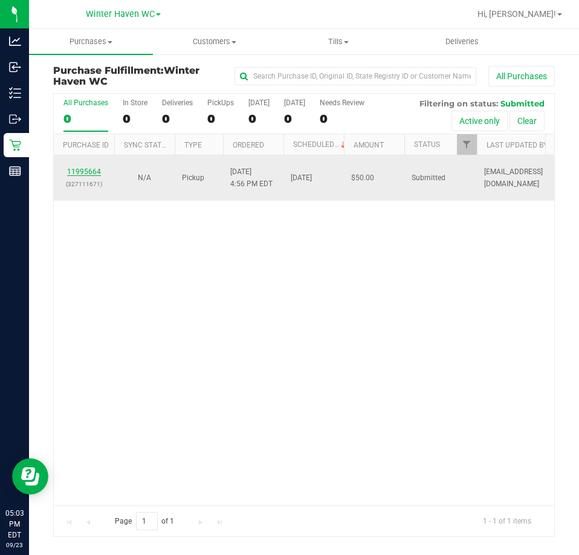
click at [79, 173] on link "11995664" at bounding box center [84, 171] width 34 height 8
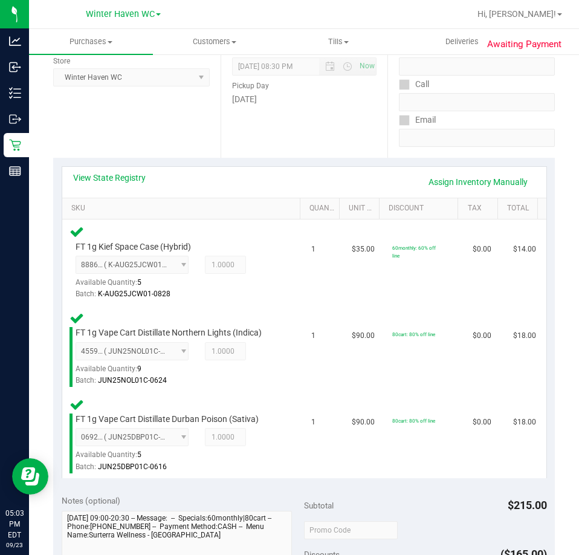
scroll to position [423, 0]
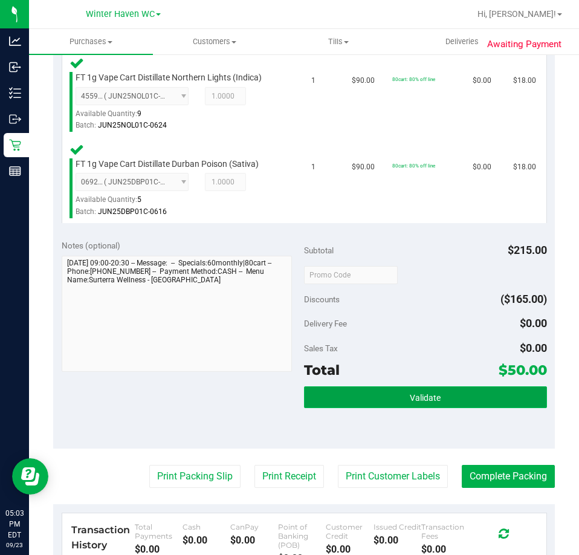
click at [423, 405] on button "Validate" at bounding box center [425, 397] width 243 height 22
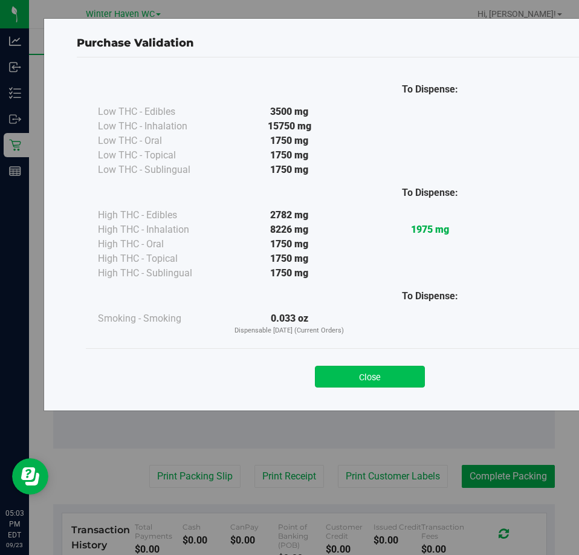
click at [377, 381] on button "Close" at bounding box center [370, 377] width 110 height 22
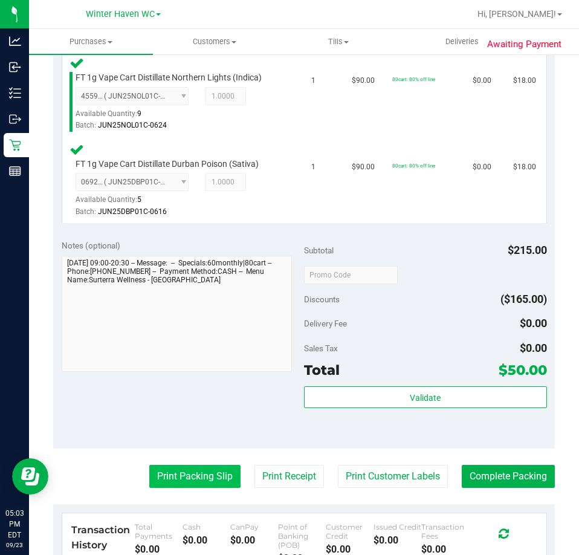
click at [198, 473] on button "Print Packing Slip" at bounding box center [194, 476] width 91 height 23
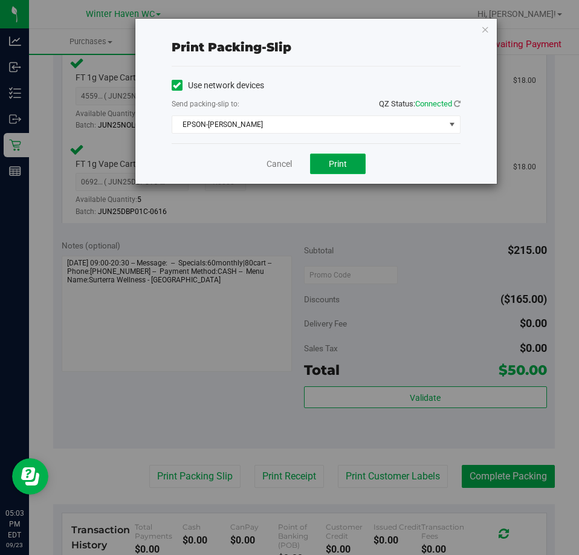
click at [352, 161] on button "Print" at bounding box center [338, 164] width 56 height 21
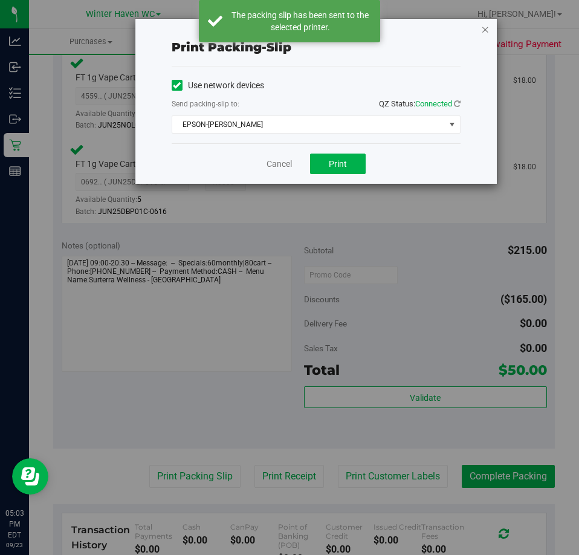
click at [486, 34] on icon "button" at bounding box center [485, 29] width 8 height 15
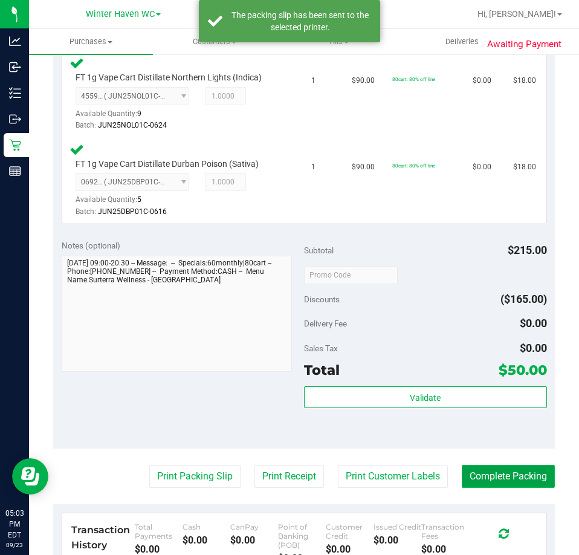
click at [511, 479] on button "Complete Packing" at bounding box center [508, 476] width 93 height 23
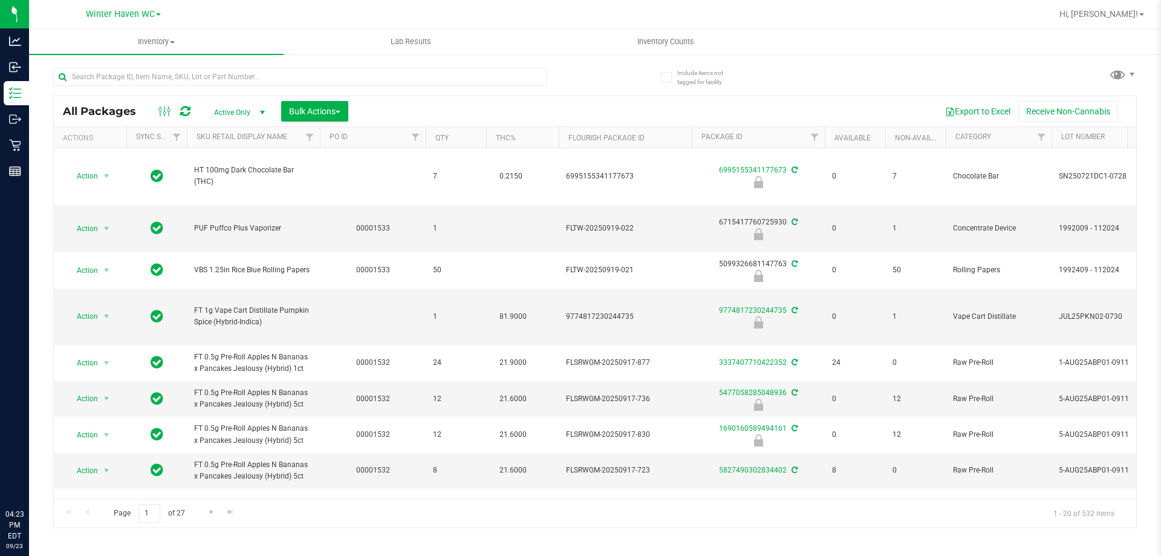
click at [287, 71] on input "text" at bounding box center [300, 77] width 494 height 18
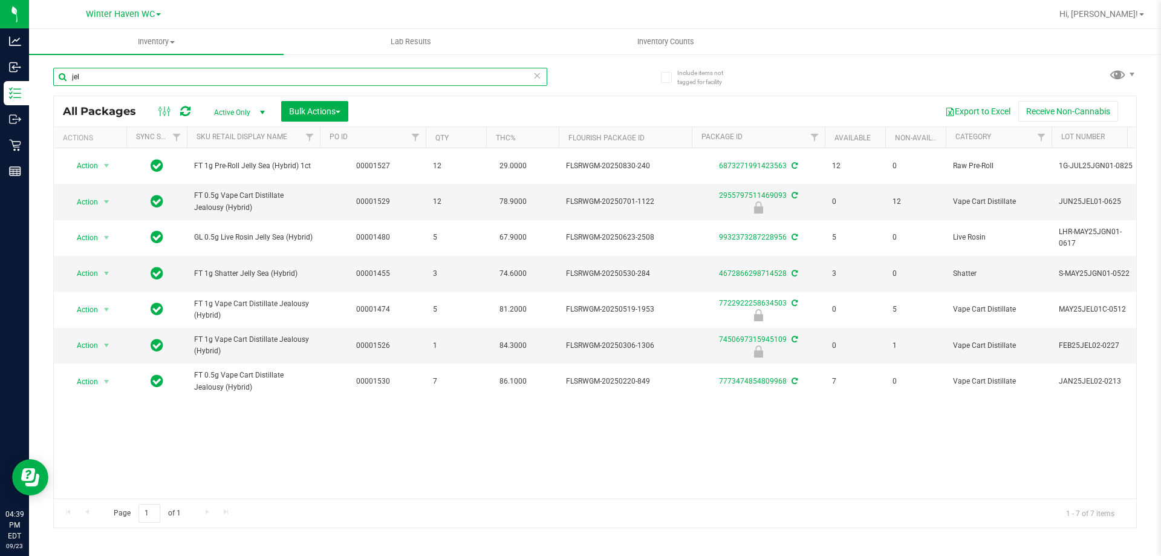
click at [290, 68] on input "jel" at bounding box center [300, 77] width 494 height 18
click at [290, 69] on input "jel" at bounding box center [300, 77] width 494 height 18
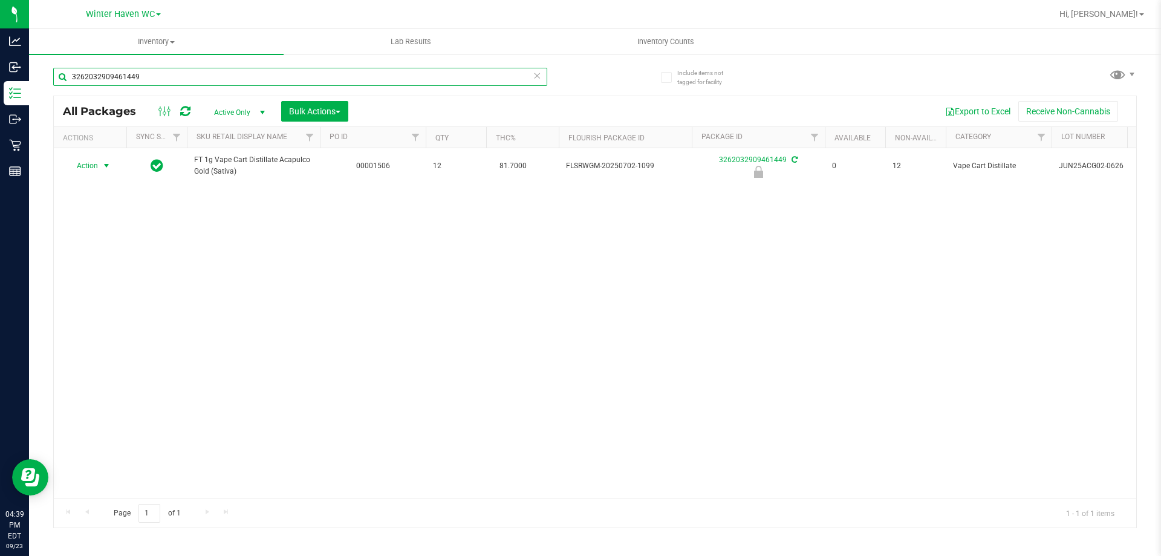
type input "3262032909461449"
click at [94, 163] on span "Action" at bounding box center [82, 165] width 33 height 17
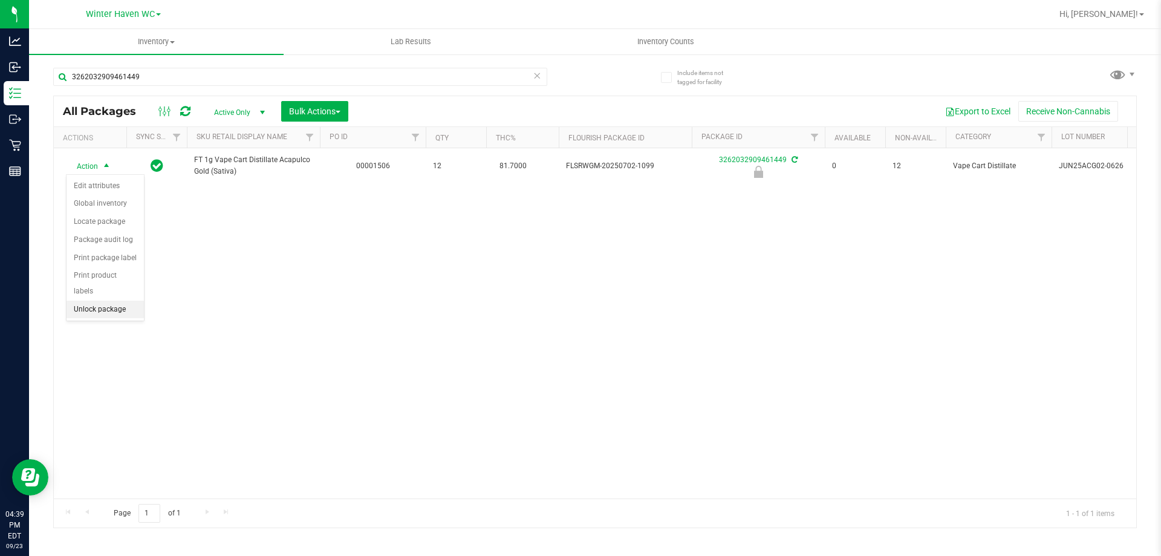
click at [116, 300] on li "Unlock package" at bounding box center [105, 309] width 77 height 18
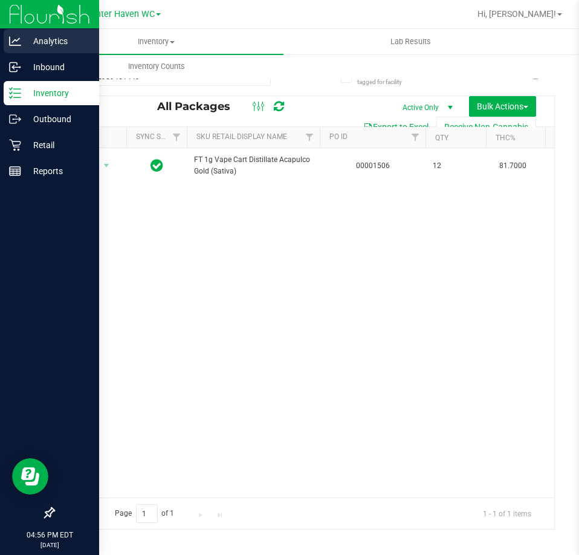
click at [31, 41] on p "Analytics" at bounding box center [57, 41] width 73 height 15
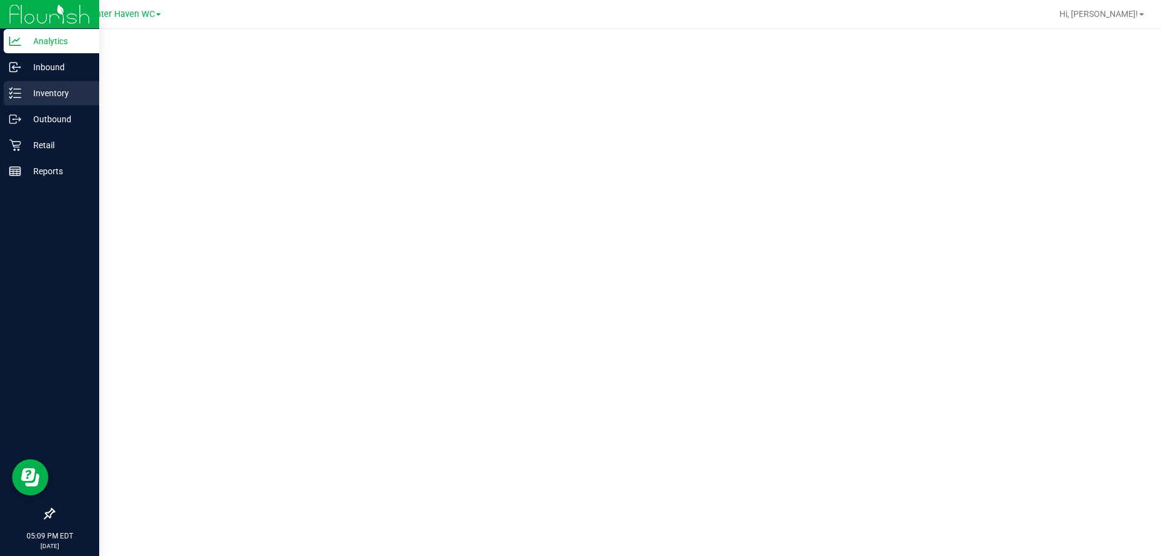
click at [49, 93] on p "Inventory" at bounding box center [57, 93] width 73 height 15
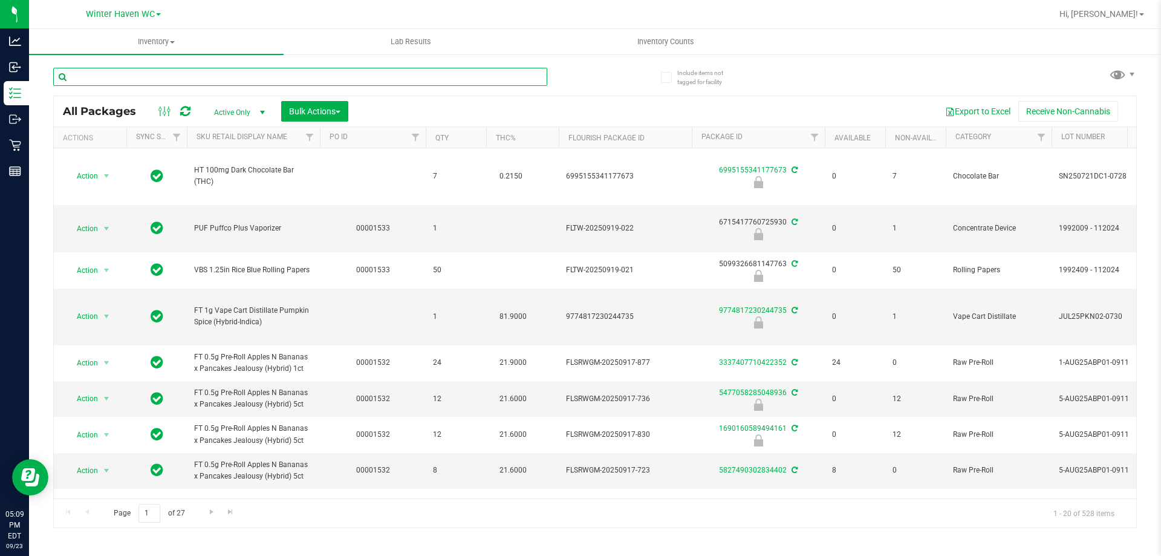
click at [305, 79] on input "text" at bounding box center [300, 77] width 494 height 18
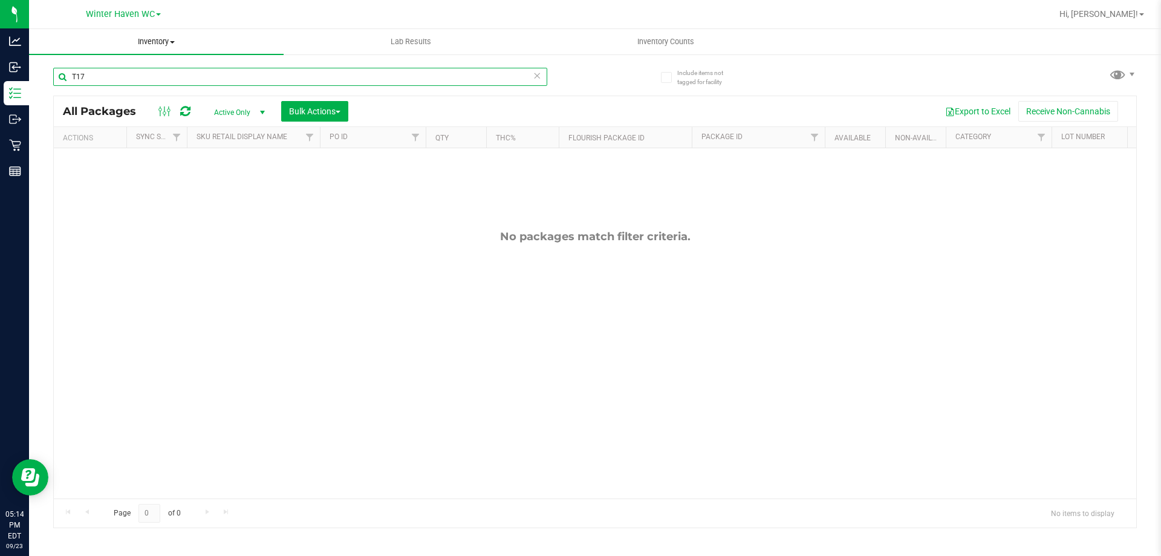
type input "T17"
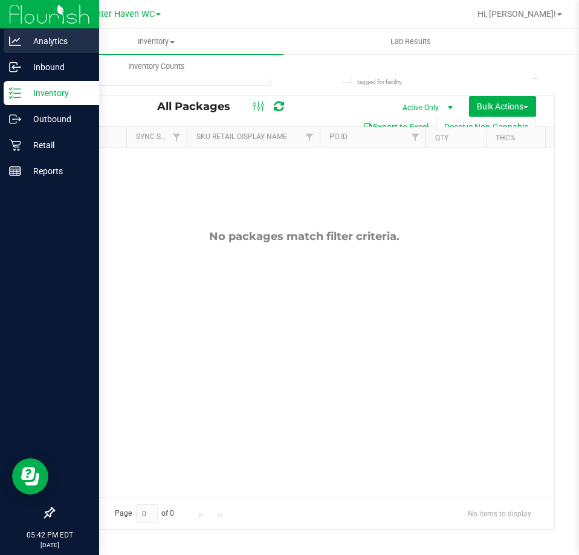
click at [17, 47] on div "Analytics" at bounding box center [52, 41] width 96 height 24
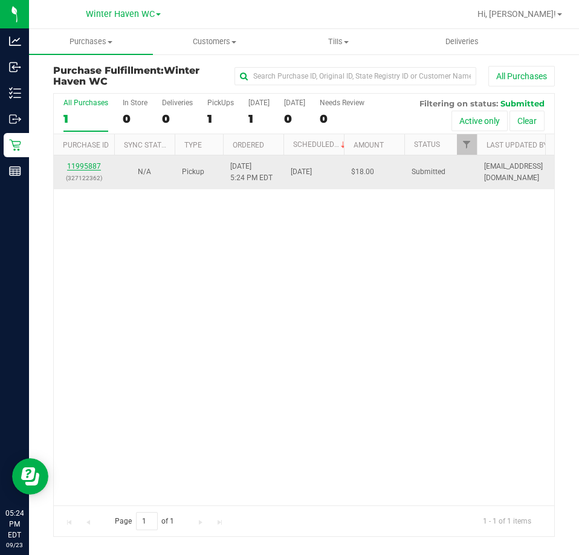
click at [84, 163] on link "11995887" at bounding box center [84, 166] width 34 height 8
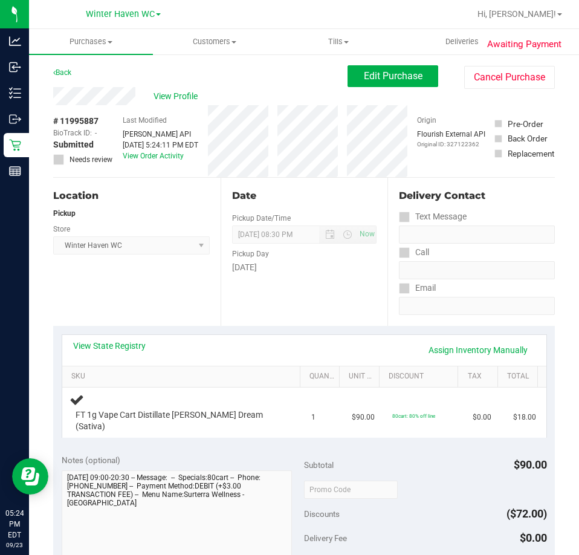
click at [102, 354] on div "View State Registry Assign Inventory Manually" at bounding box center [304, 350] width 463 height 21
click at [118, 345] on link "View State Registry" at bounding box center [109, 346] width 73 height 12
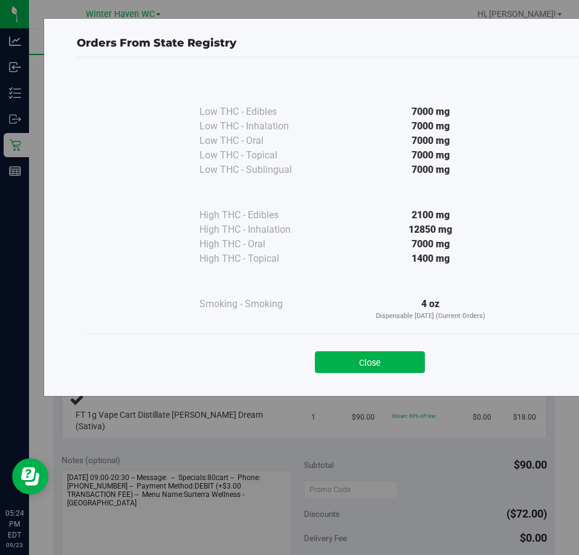
click at [382, 348] on div "Close" at bounding box center [370, 358] width 550 height 30
click at [383, 355] on button "Close" at bounding box center [370, 362] width 110 height 22
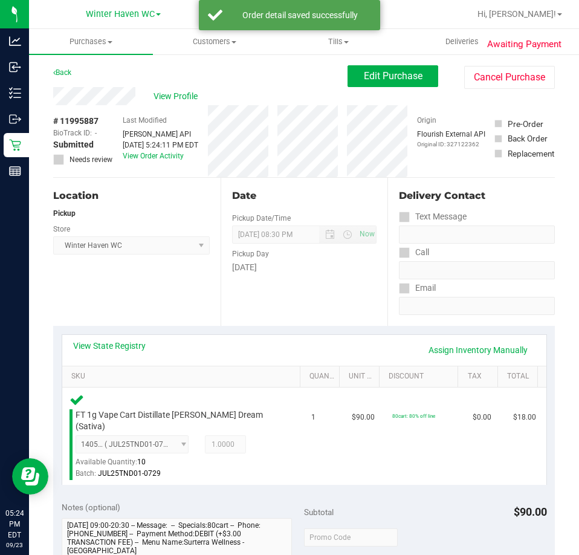
scroll to position [363, 0]
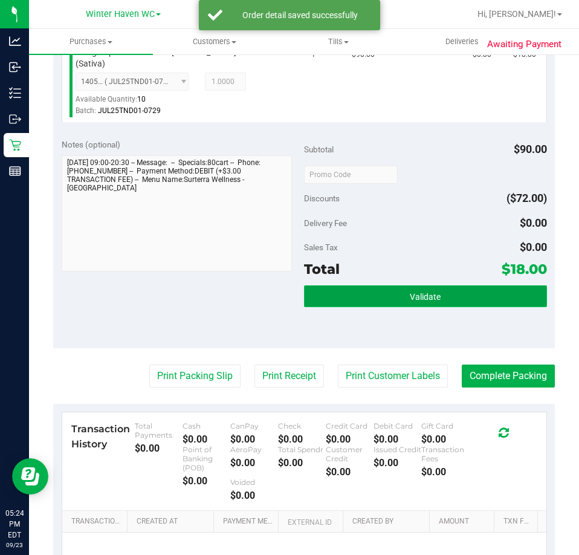
click at [411, 293] on button "Validate" at bounding box center [425, 296] width 243 height 22
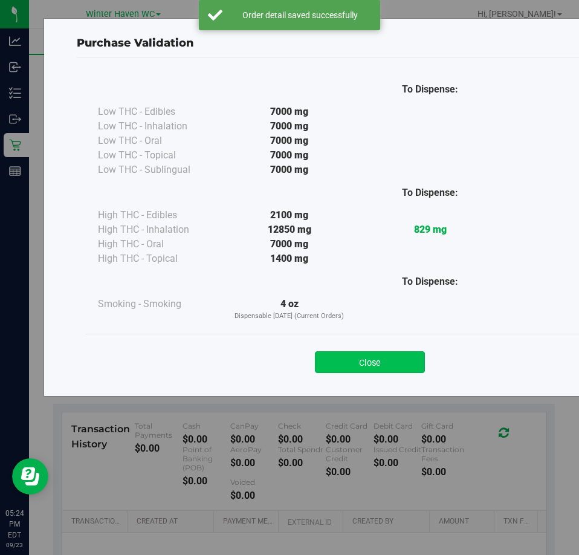
click at [352, 368] on button "Close" at bounding box center [370, 362] width 110 height 22
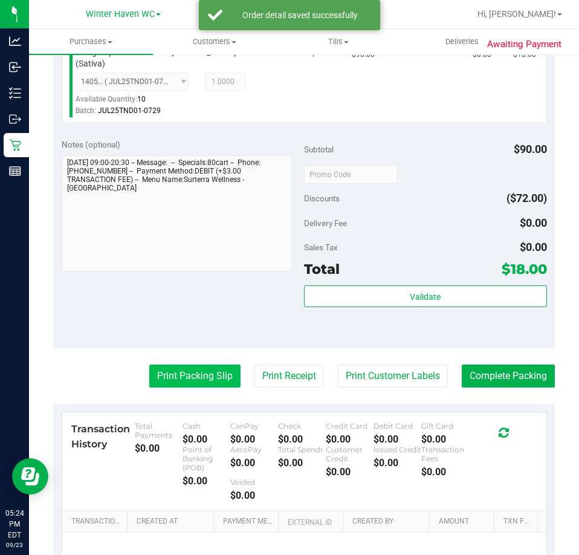
click at [151, 369] on button "Print Packing Slip" at bounding box center [194, 376] width 91 height 23
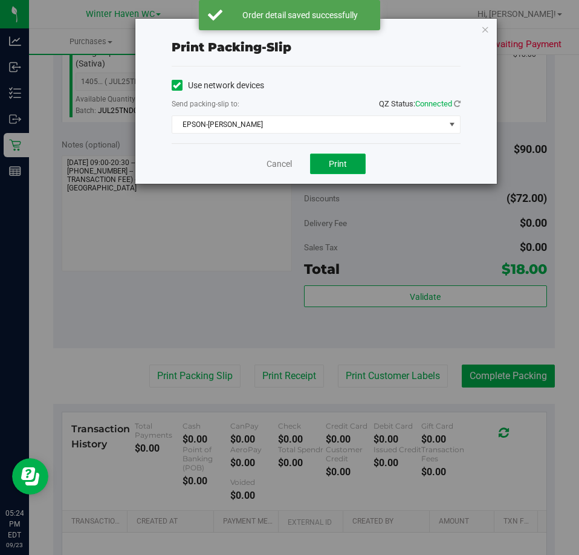
click at [346, 161] on span "Print" at bounding box center [338, 164] width 18 height 10
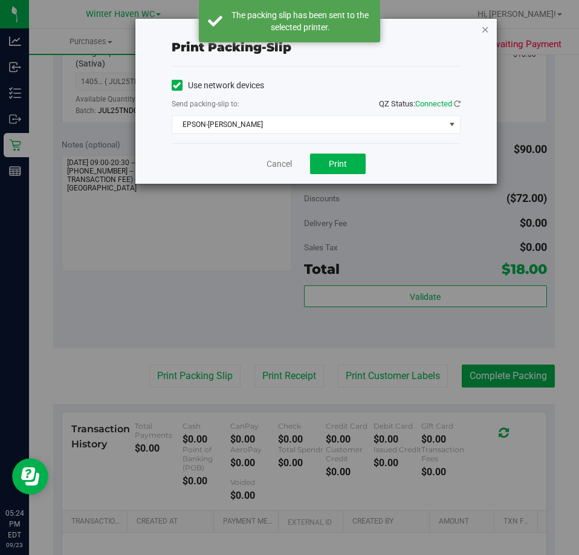
click at [489, 25] on icon "button" at bounding box center [485, 29] width 8 height 15
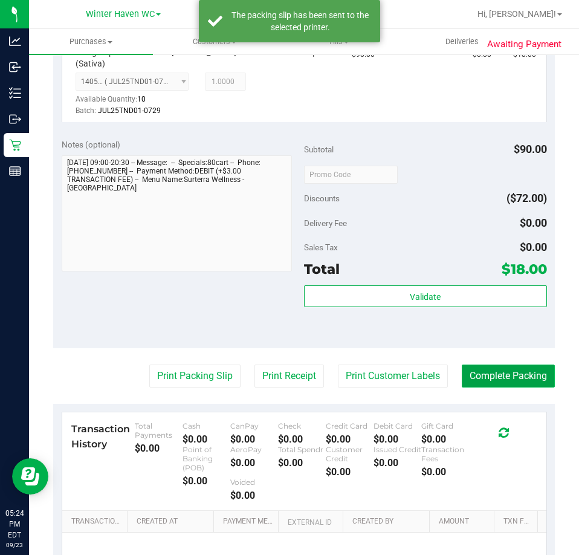
click at [498, 365] on button "Complete Packing" at bounding box center [508, 376] width 93 height 23
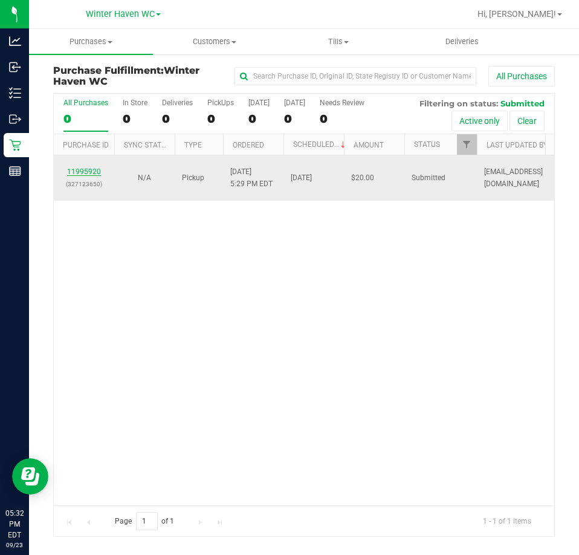
click at [88, 171] on link "11995920" at bounding box center [84, 171] width 34 height 8
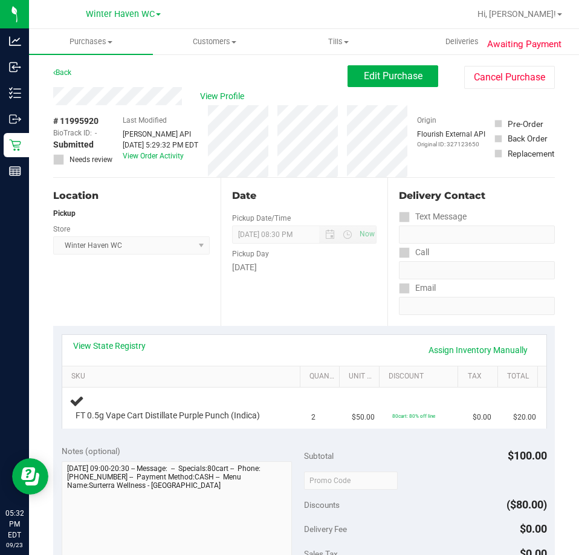
click at [132, 335] on div "View State Registry Assign Inventory Manually" at bounding box center [304, 350] width 484 height 31
click at [132, 346] on link "View State Registry" at bounding box center [109, 346] width 73 height 12
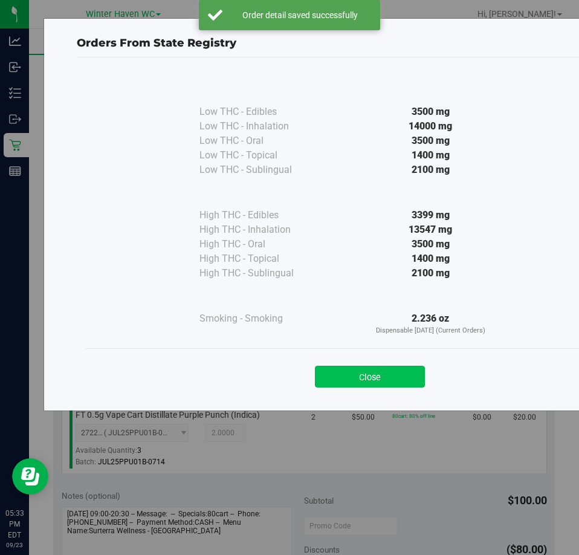
click at [398, 374] on button "Close" at bounding box center [370, 377] width 110 height 22
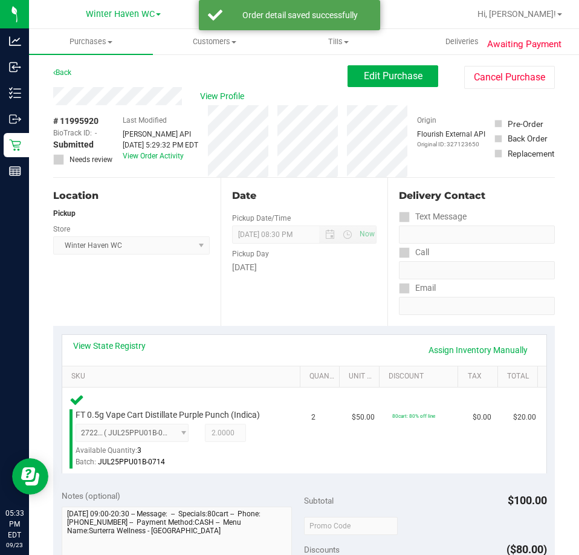
scroll to position [363, 0]
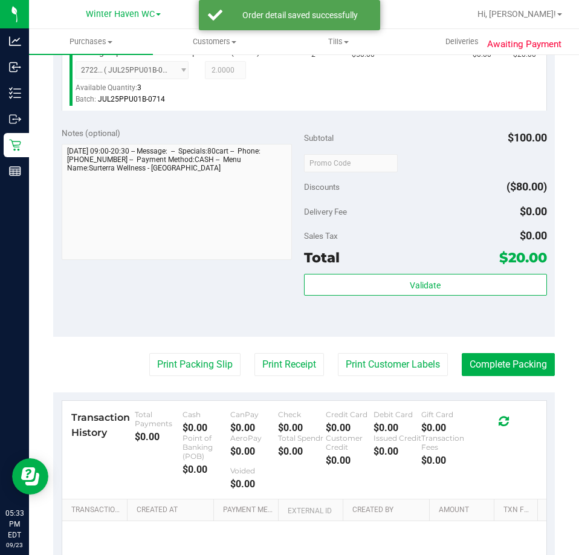
click at [458, 296] on div "Validate" at bounding box center [425, 285] width 243 height 23
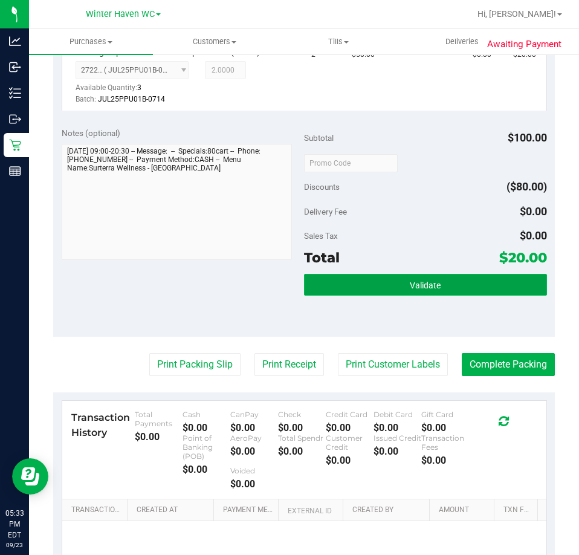
click at [435, 284] on button "Validate" at bounding box center [425, 285] width 243 height 22
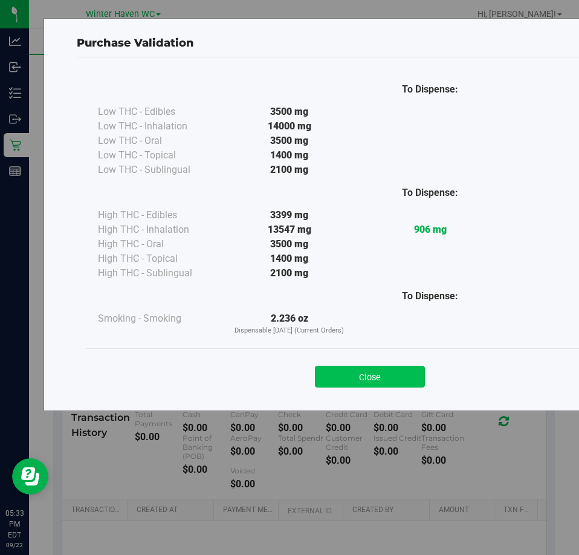
click at [335, 374] on button "Close" at bounding box center [370, 377] width 110 height 22
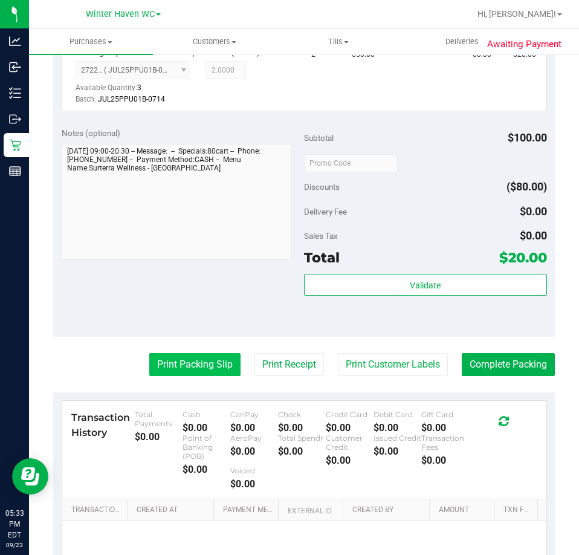
drag, startPoint x: 132, startPoint y: 351, endPoint x: 168, endPoint y: 369, distance: 40.6
click at [141, 359] on purchase-details "Back Edit Purchase Cancel Purchase View Profile # 11995920 BioTrack ID: - Submi…" at bounding box center [304, 177] width 502 height 949
click at [169, 369] on button "Print Packing Slip" at bounding box center [194, 364] width 91 height 23
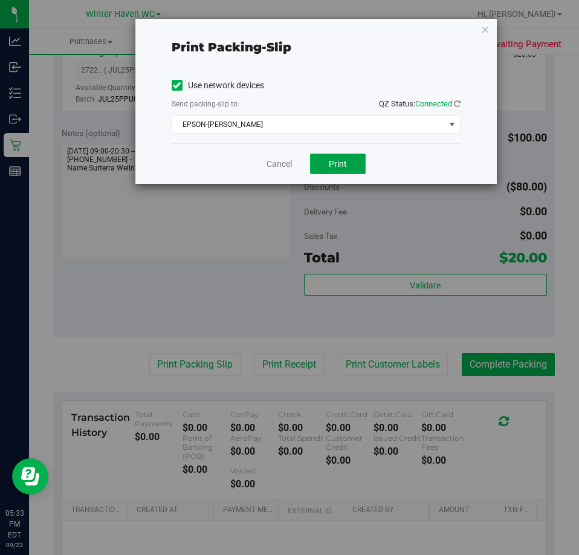
click at [346, 167] on span "Print" at bounding box center [338, 164] width 18 height 10
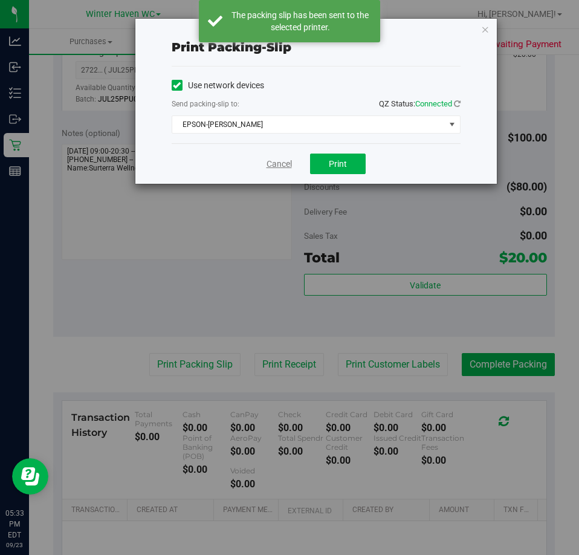
click at [280, 163] on link "Cancel" at bounding box center [279, 164] width 25 height 13
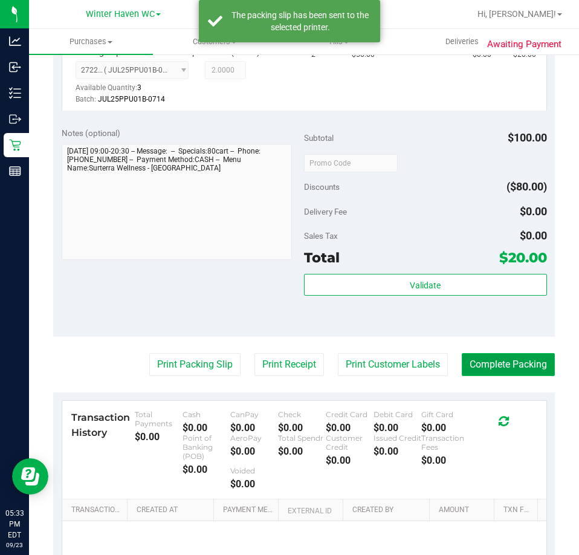
click at [508, 368] on button "Complete Packing" at bounding box center [508, 364] width 93 height 23
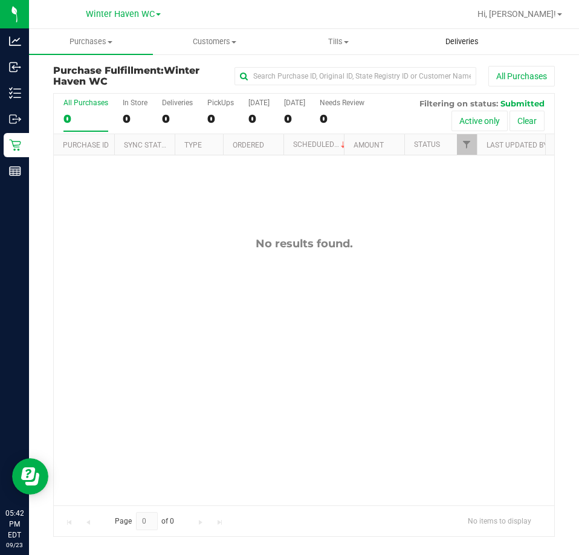
click at [462, 42] on span "Deliveries" at bounding box center [462, 41] width 66 height 11
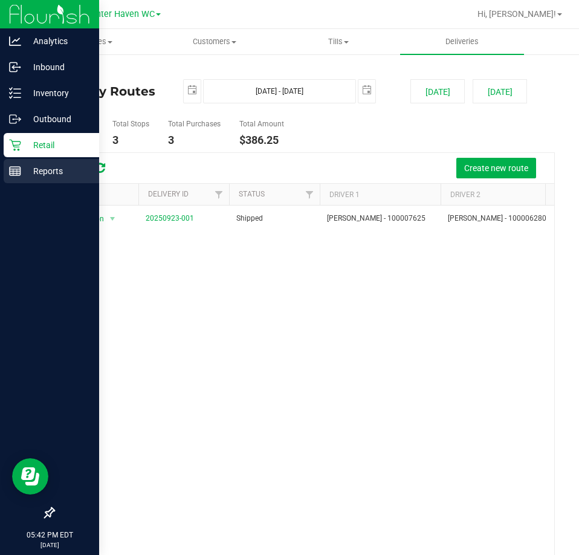
click at [41, 167] on p "Reports" at bounding box center [57, 171] width 73 height 15
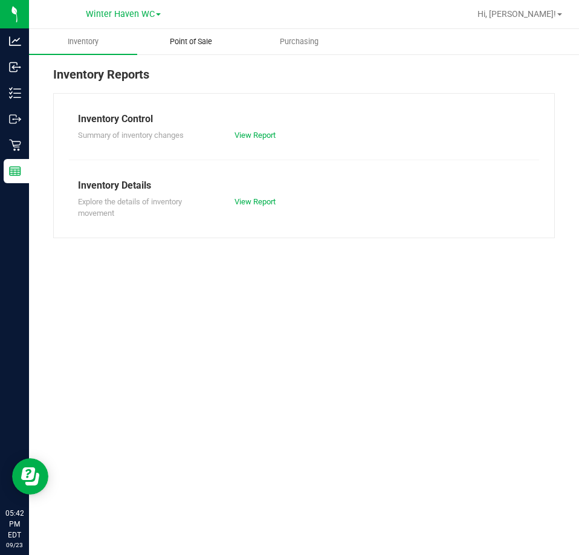
click at [201, 45] on span "Point of Sale" at bounding box center [191, 41] width 75 height 11
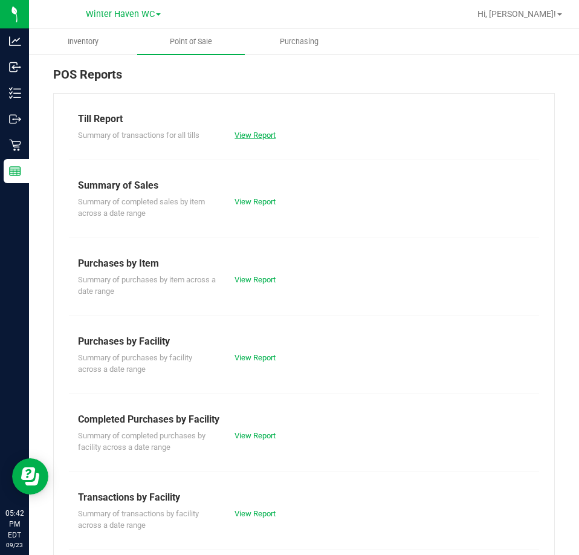
click at [259, 134] on link "View Report" at bounding box center [255, 135] width 41 height 9
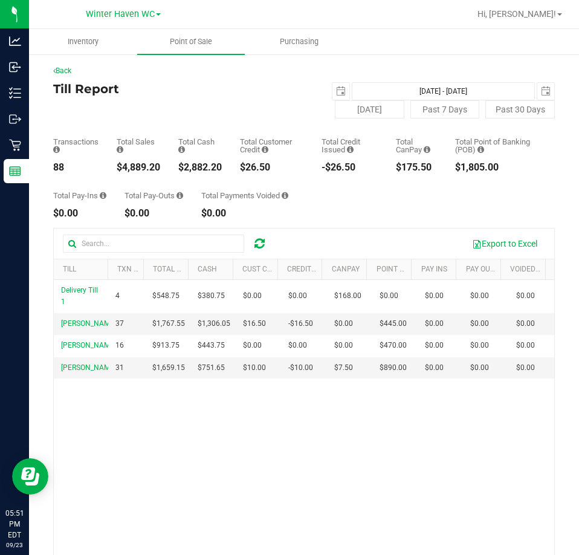
click at [70, 76] on div "Back" at bounding box center [304, 70] width 502 height 11
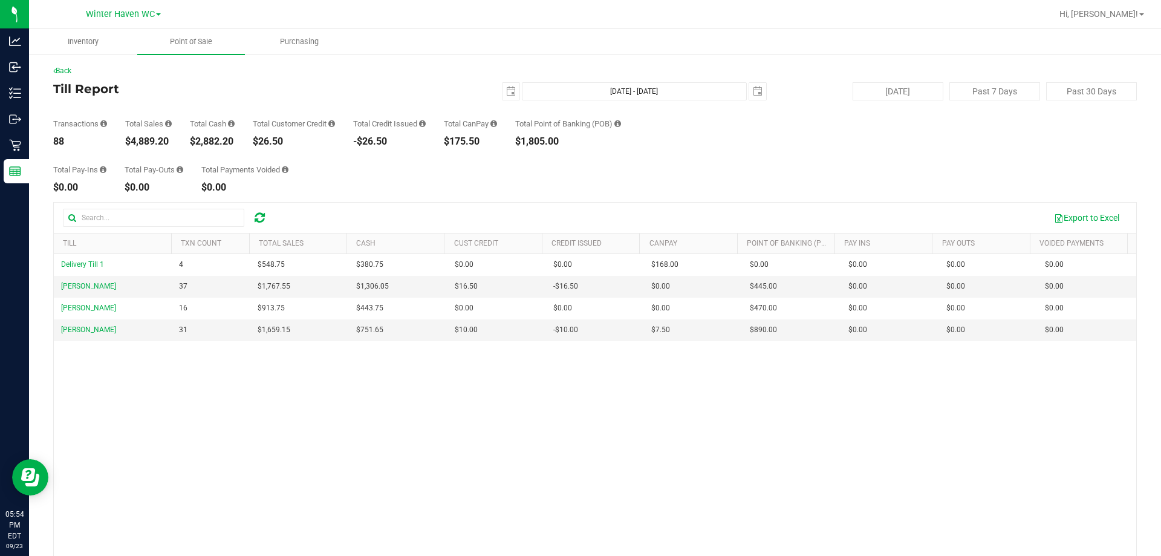
click at [579, 180] on div "Total Pay-Ins $0.00 Total Pay-Outs $0.00 Total Payments Voided $0.00" at bounding box center [594, 169] width 1083 height 46
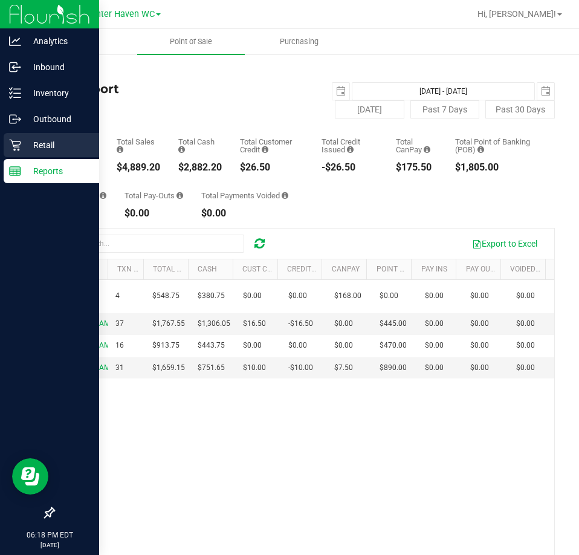
click at [36, 149] on p "Retail" at bounding box center [57, 145] width 73 height 15
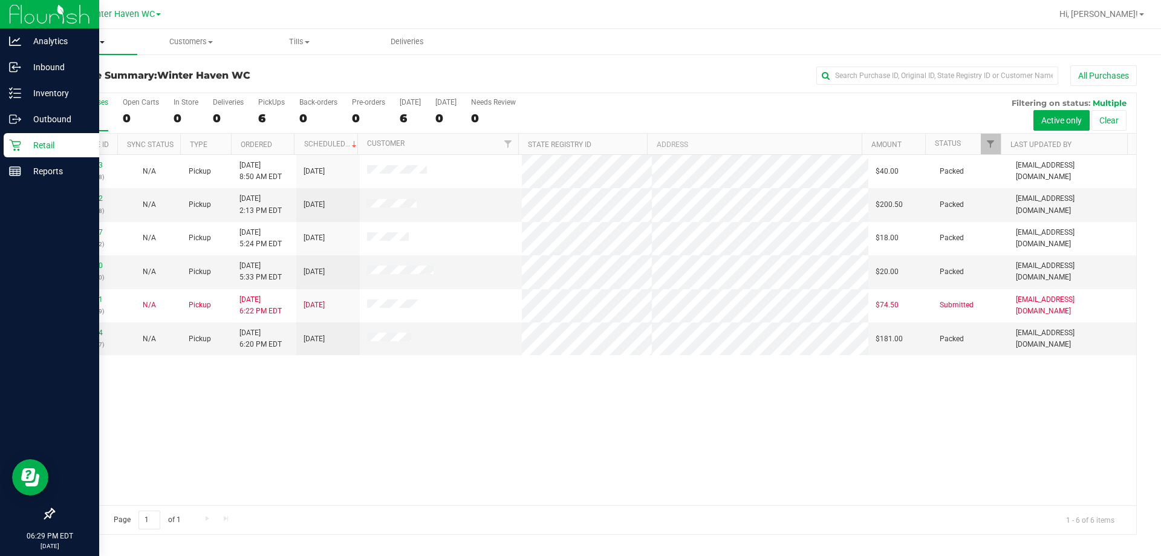
click at [76, 47] on span "Purchases" at bounding box center [83, 41] width 108 height 11
click at [88, 83] on span "Fulfillment" at bounding box center [66, 87] width 75 height 10
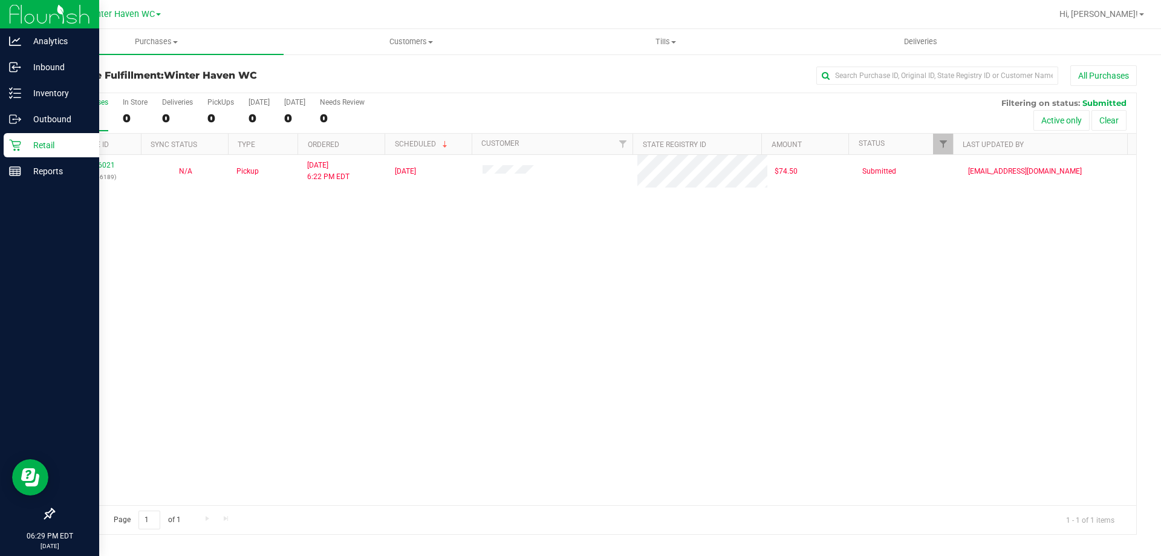
click at [505, 391] on div "11996021 (326456189) N/A Pickup 9/23/2025 6:22 PM EDT 9/23/2025 $74.50 Submitte…" at bounding box center [595, 330] width 1082 height 350
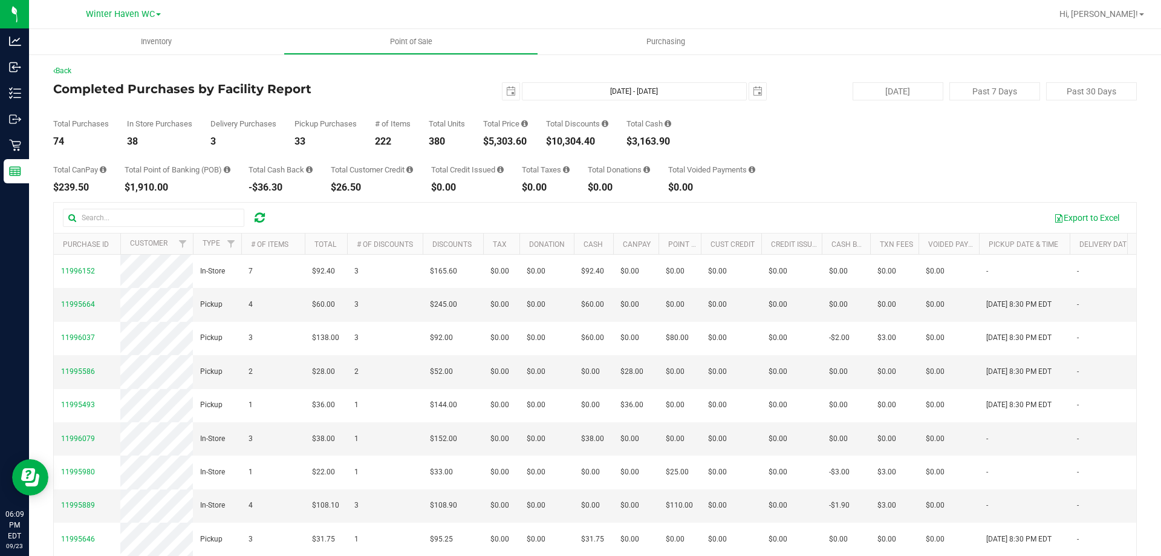
click at [806, 162] on div "Total CanPay $239.50 Total Point of Banking (POB) $1,910.00 Total Cash Back -$3…" at bounding box center [594, 169] width 1083 height 46
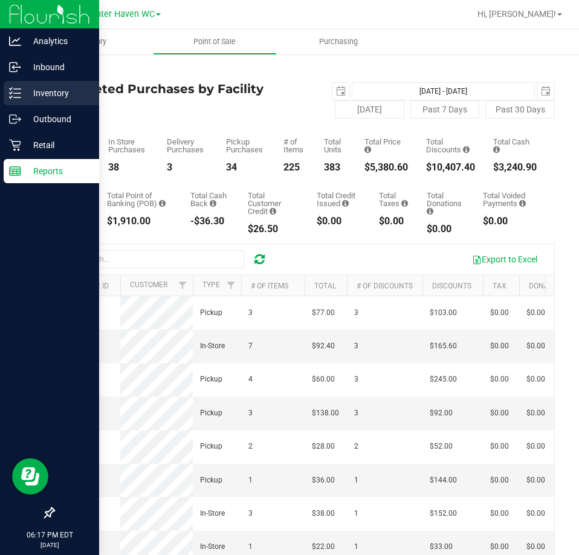
click at [53, 86] on p "Inventory" at bounding box center [57, 93] width 73 height 15
